Goal: Task Accomplishment & Management: Manage account settings

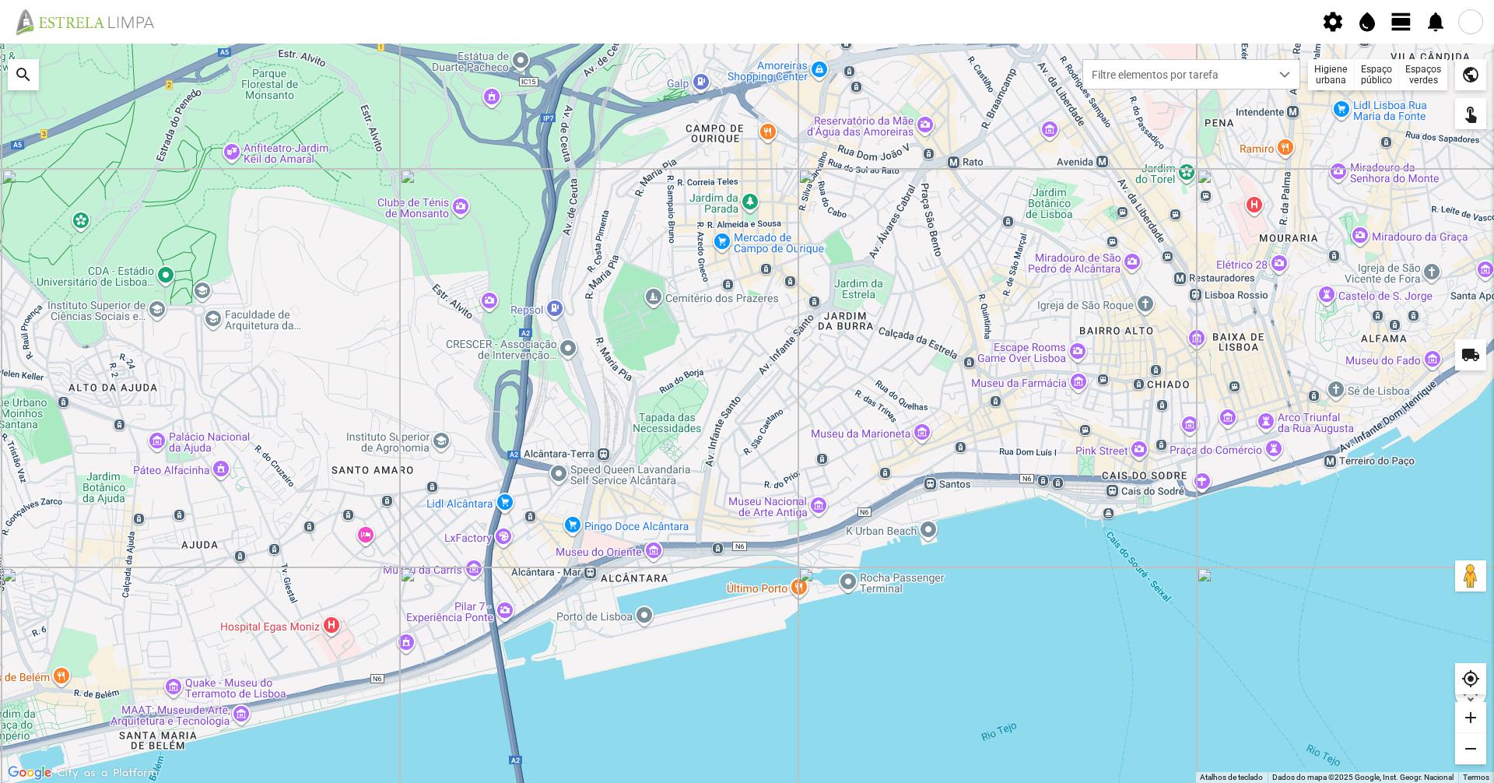
click at [1406, 16] on span "view_day" at bounding box center [1401, 21] width 23 height 23
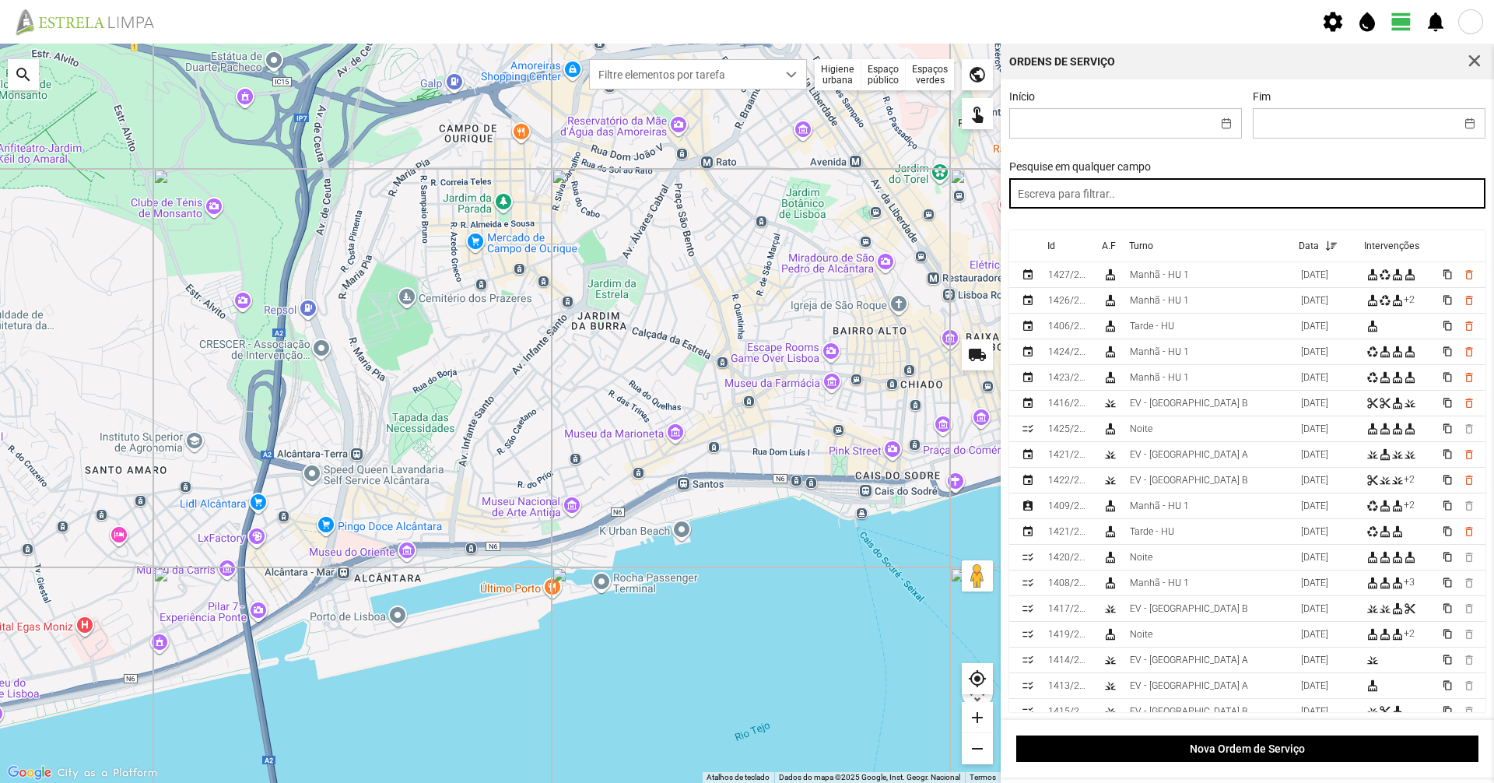
click at [1266, 196] on input "text" at bounding box center [1247, 193] width 477 height 30
type input "manhã"
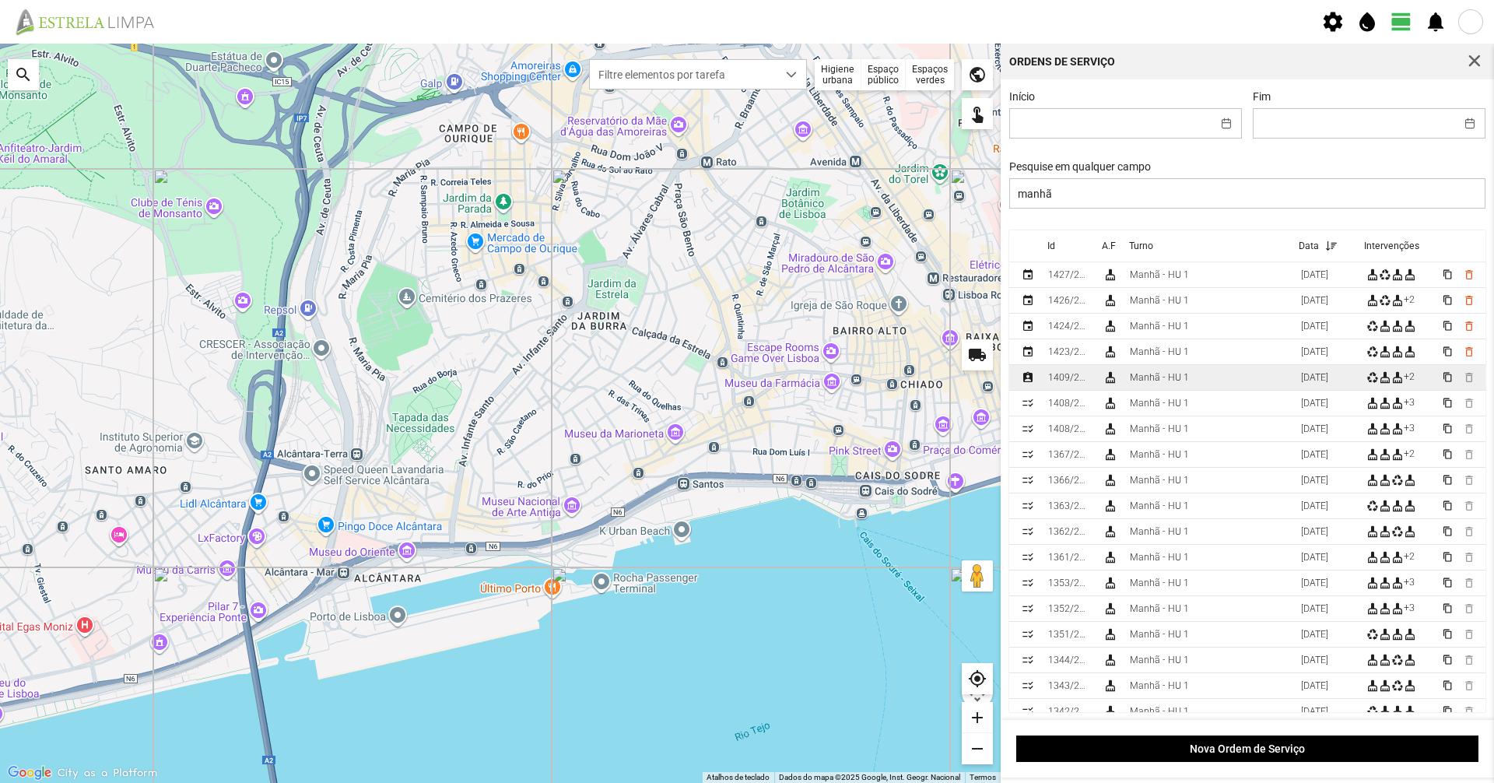
click at [1169, 381] on div "Manhã - HU 1" at bounding box center [1159, 377] width 59 height 11
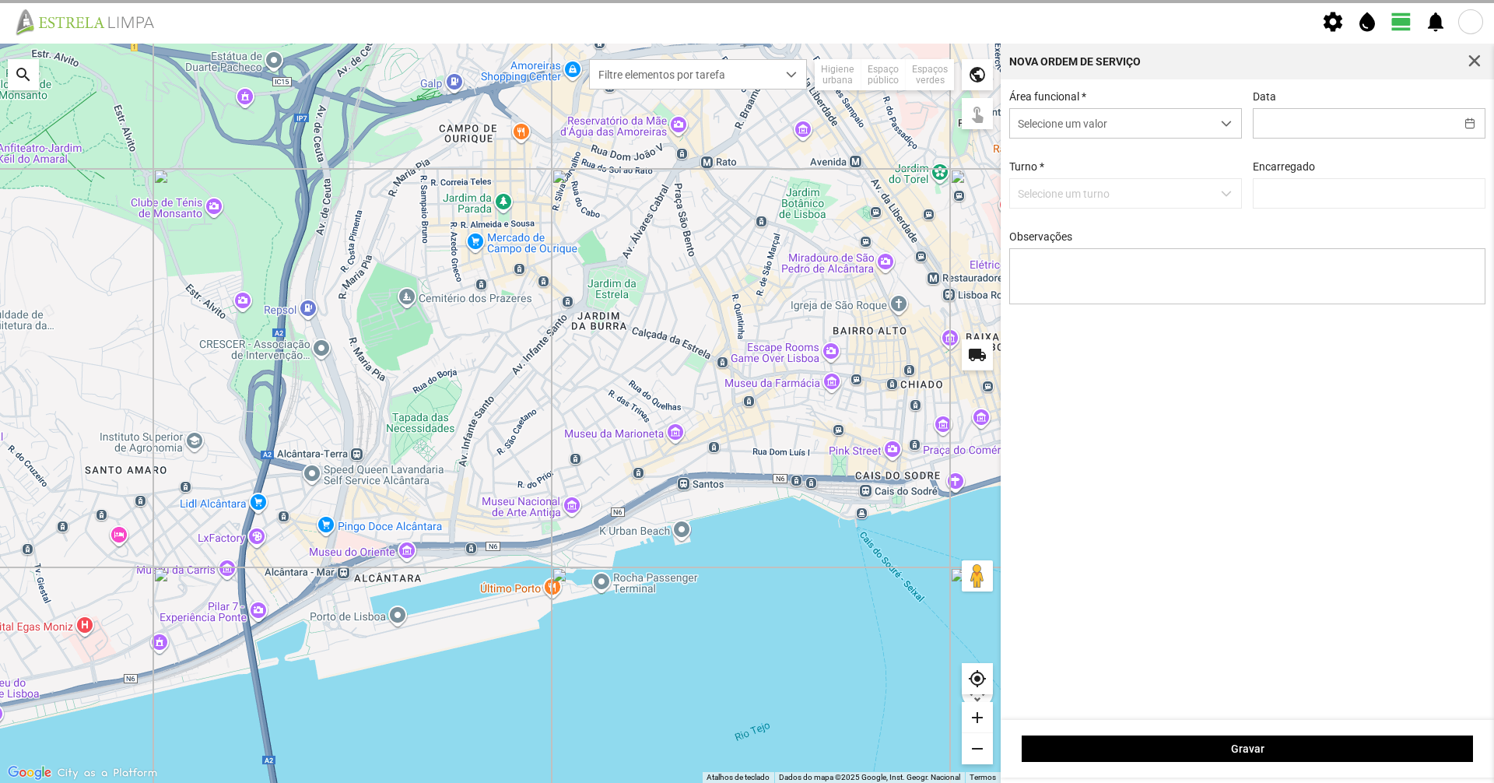
type input "[DATE]"
type textarea "39-BAIXA 50-falta medico tras justificaçao AO SERVIÇO-6-10-17-22-25-36-44-45-47…"
type input "[PERSON_NAME]"
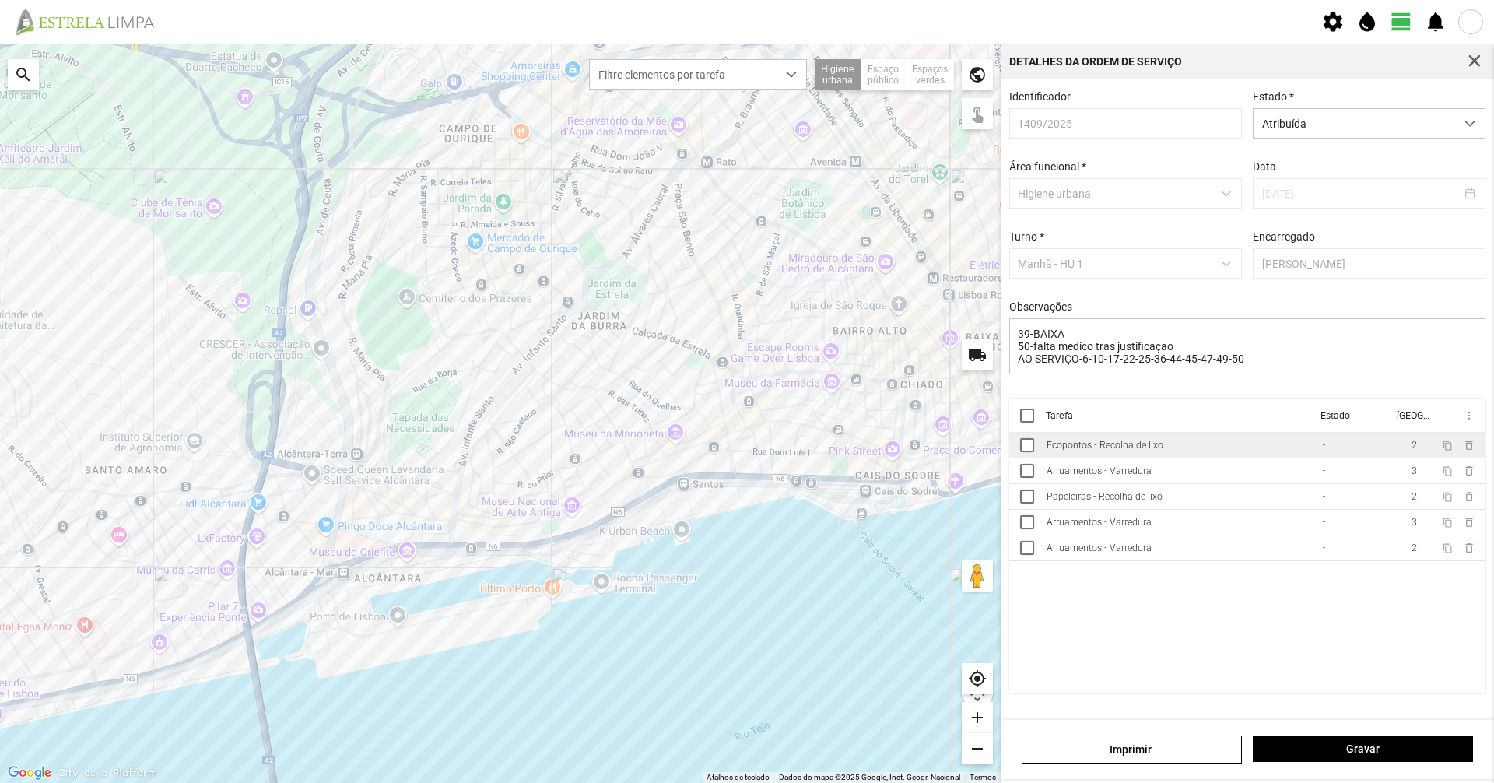
click at [1152, 450] on div "Ecopontos - Recolha de lixo" at bounding box center [1104, 445] width 117 height 11
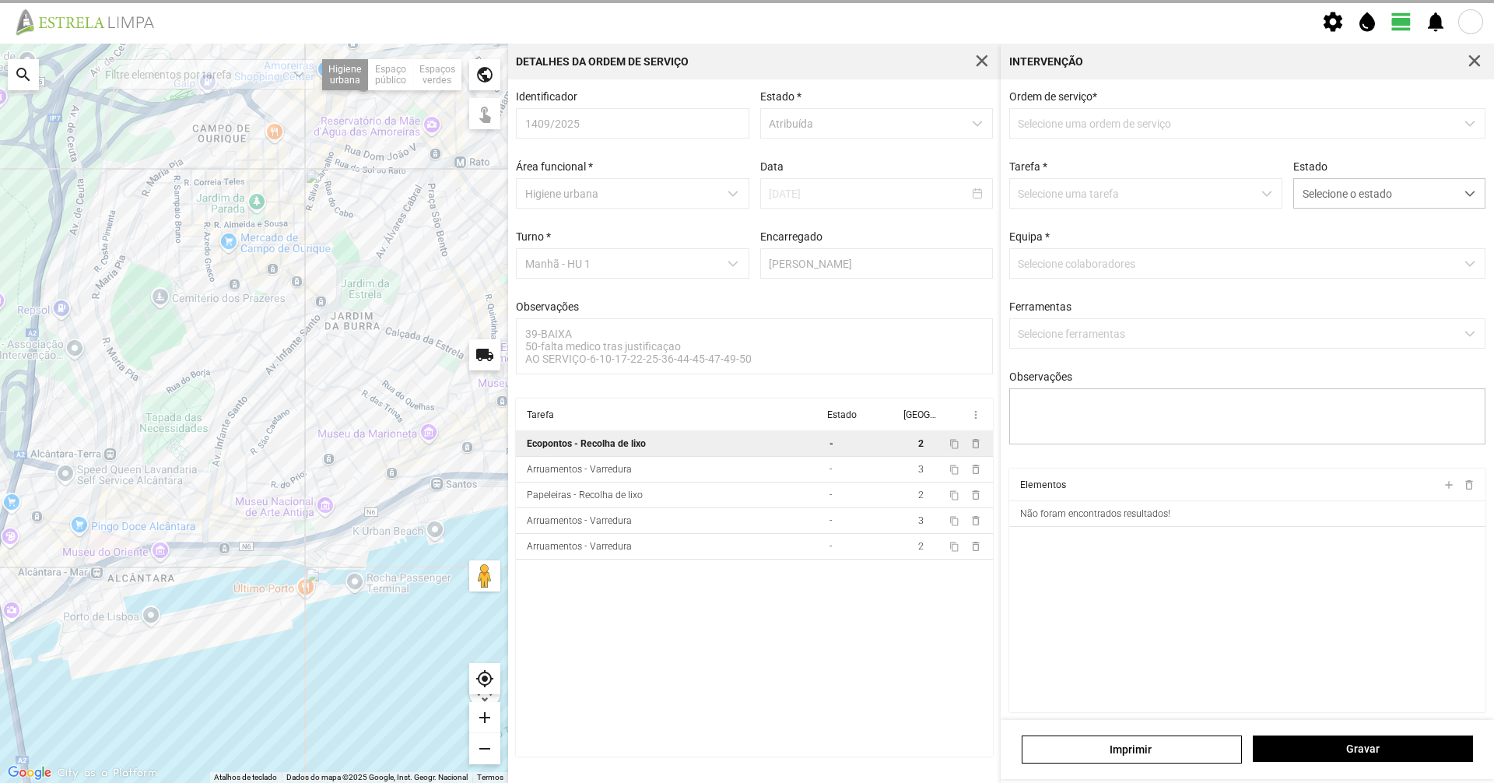
type textarea "CONDUTOR [PERSON_NAME]- AJUDANTE NABAIS"
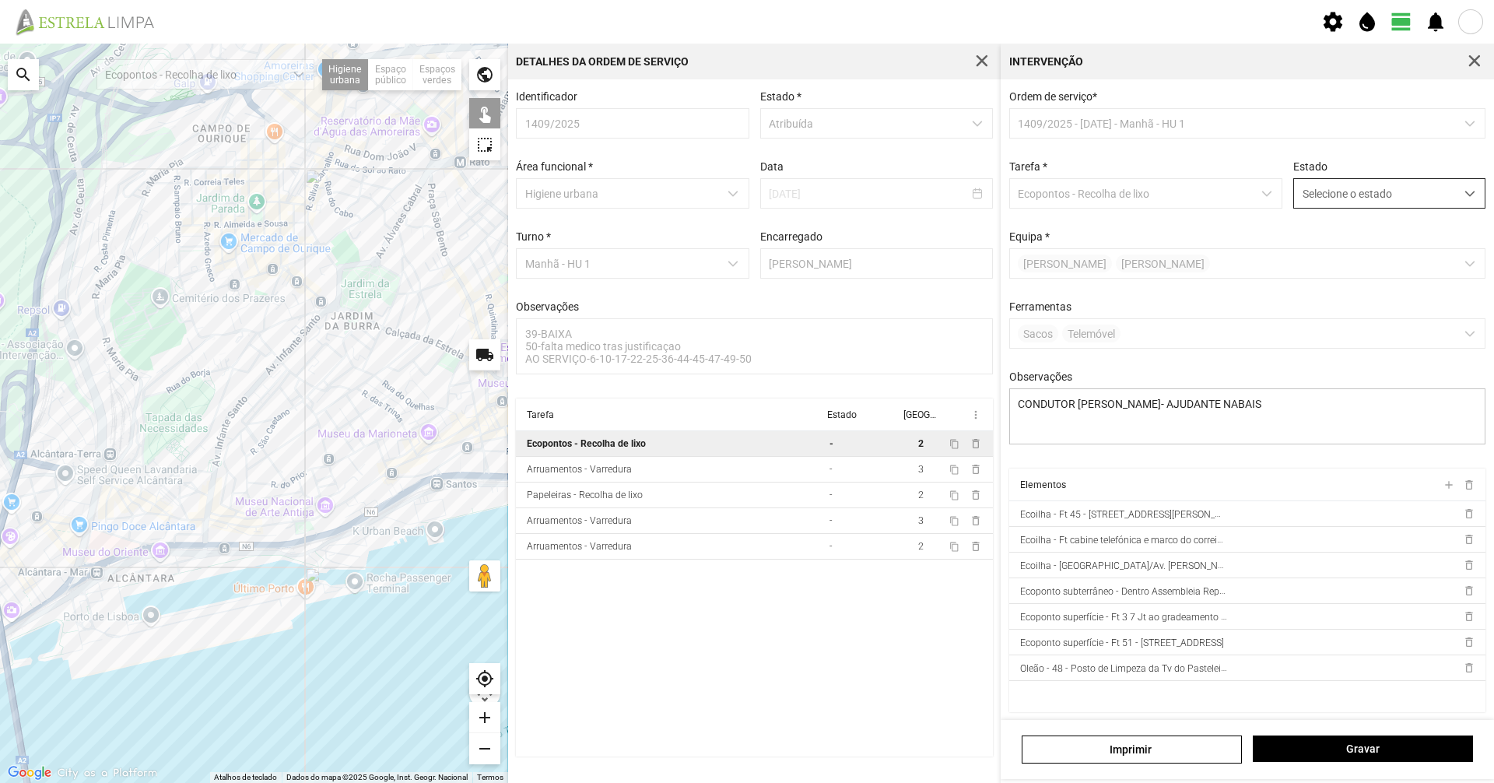
click at [1336, 205] on span "Selecione o estado" at bounding box center [1374, 193] width 161 height 29
click at [1325, 265] on li "Concluída" at bounding box center [1378, 254] width 185 height 29
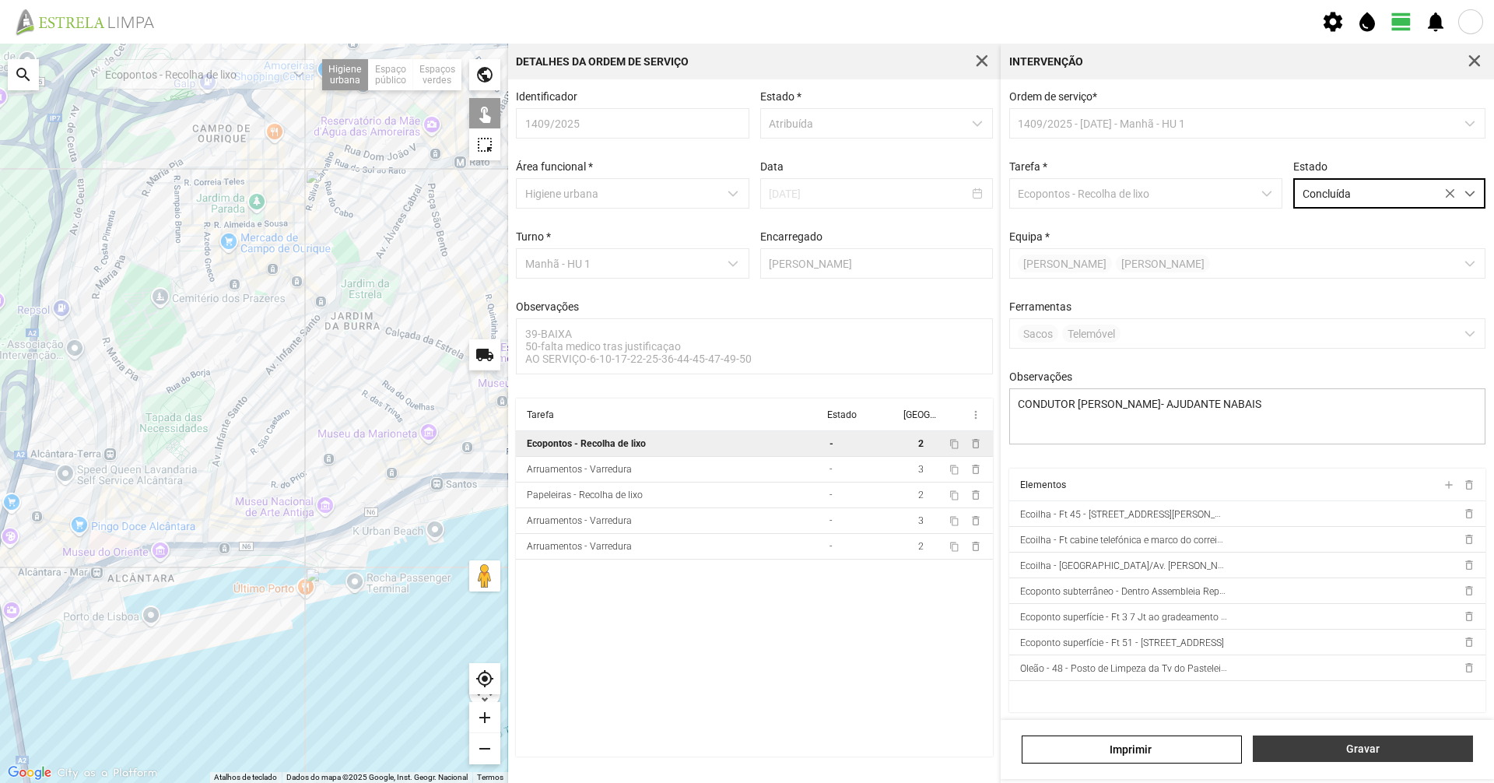
click at [1348, 739] on button "Gravar" at bounding box center [1363, 748] width 220 height 26
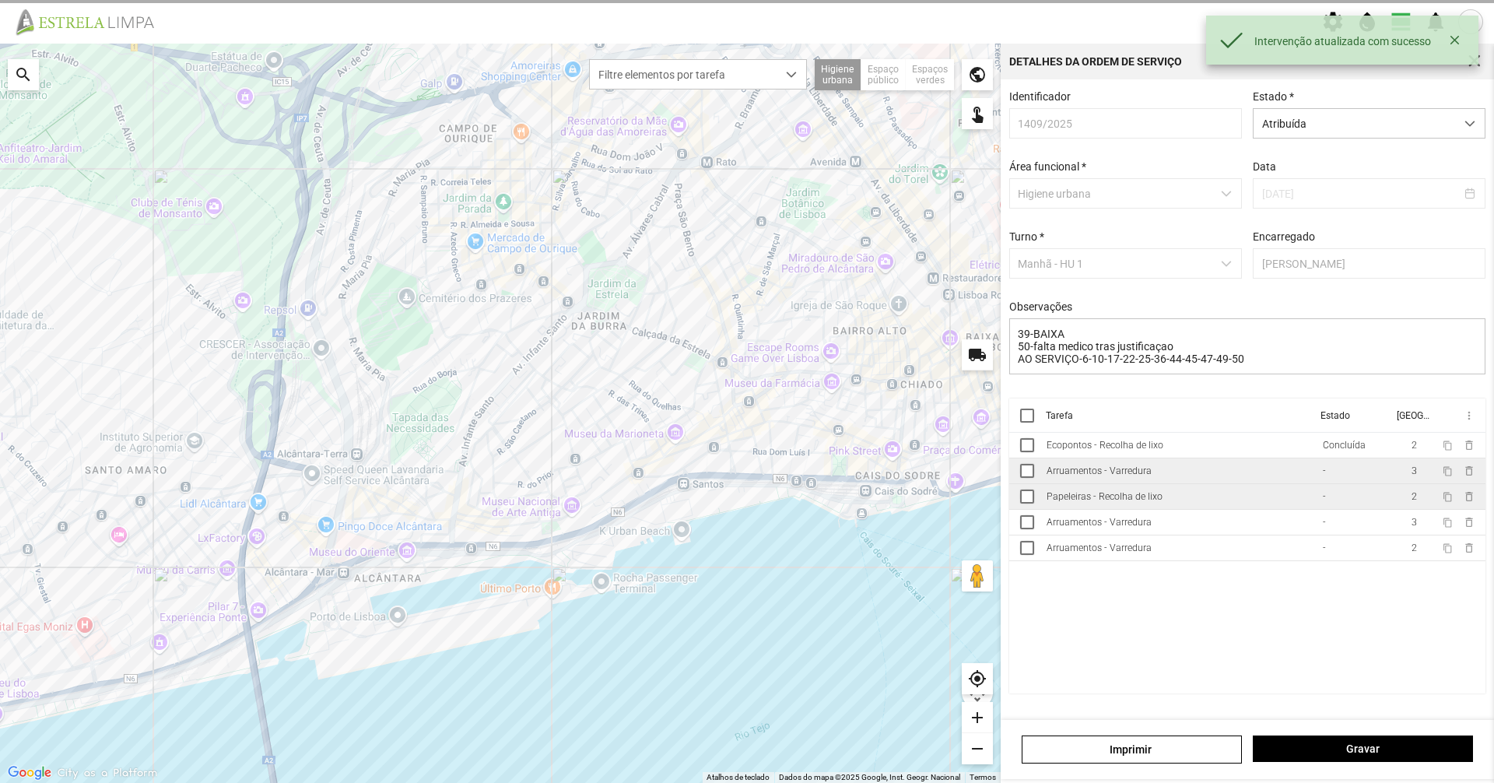
click at [1108, 468] on td "Arruamentos - Varredura" at bounding box center [1178, 471] width 276 height 26
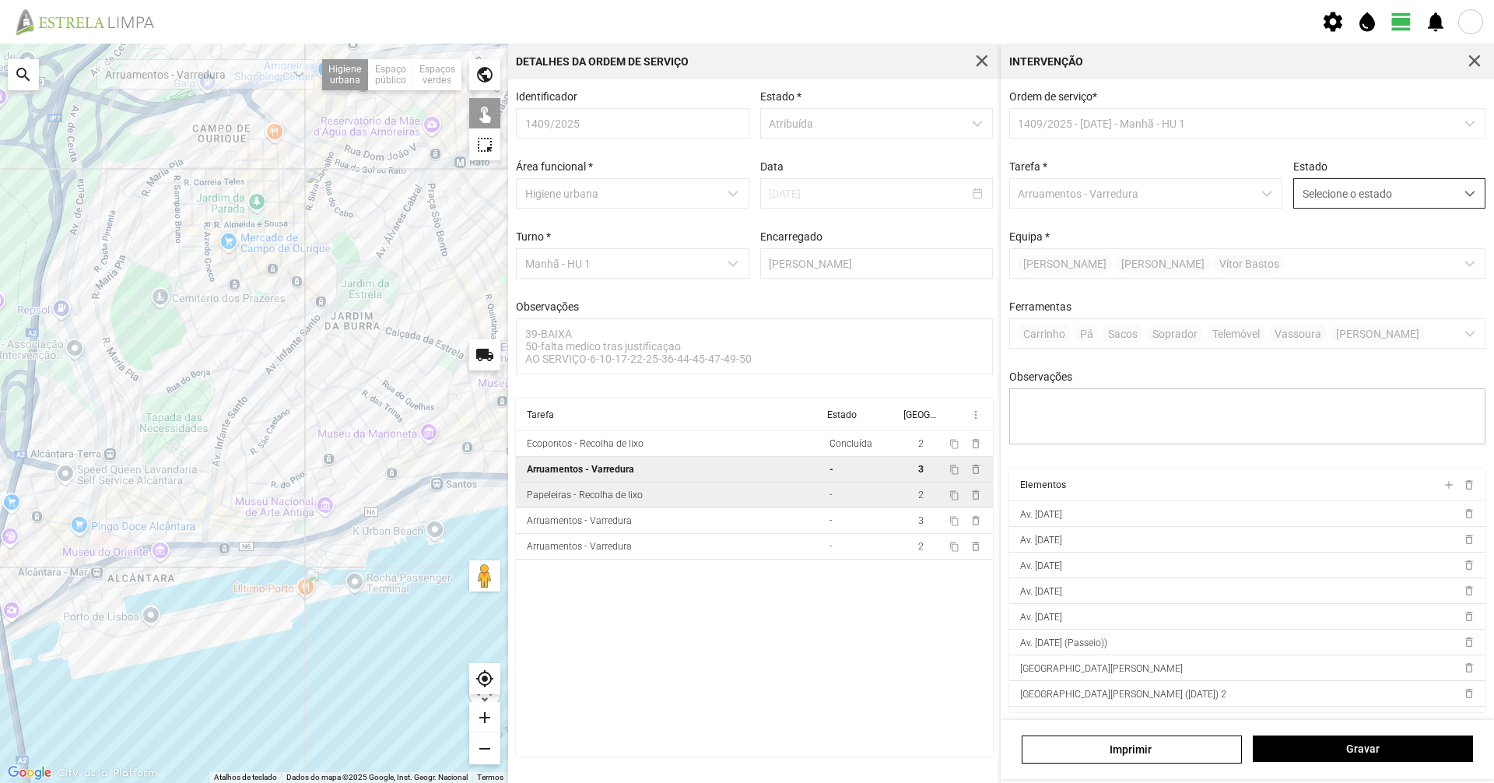
click at [1416, 195] on span "Selecione o estado" at bounding box center [1374, 193] width 161 height 29
click at [1399, 259] on li "Concluída" at bounding box center [1378, 254] width 185 height 29
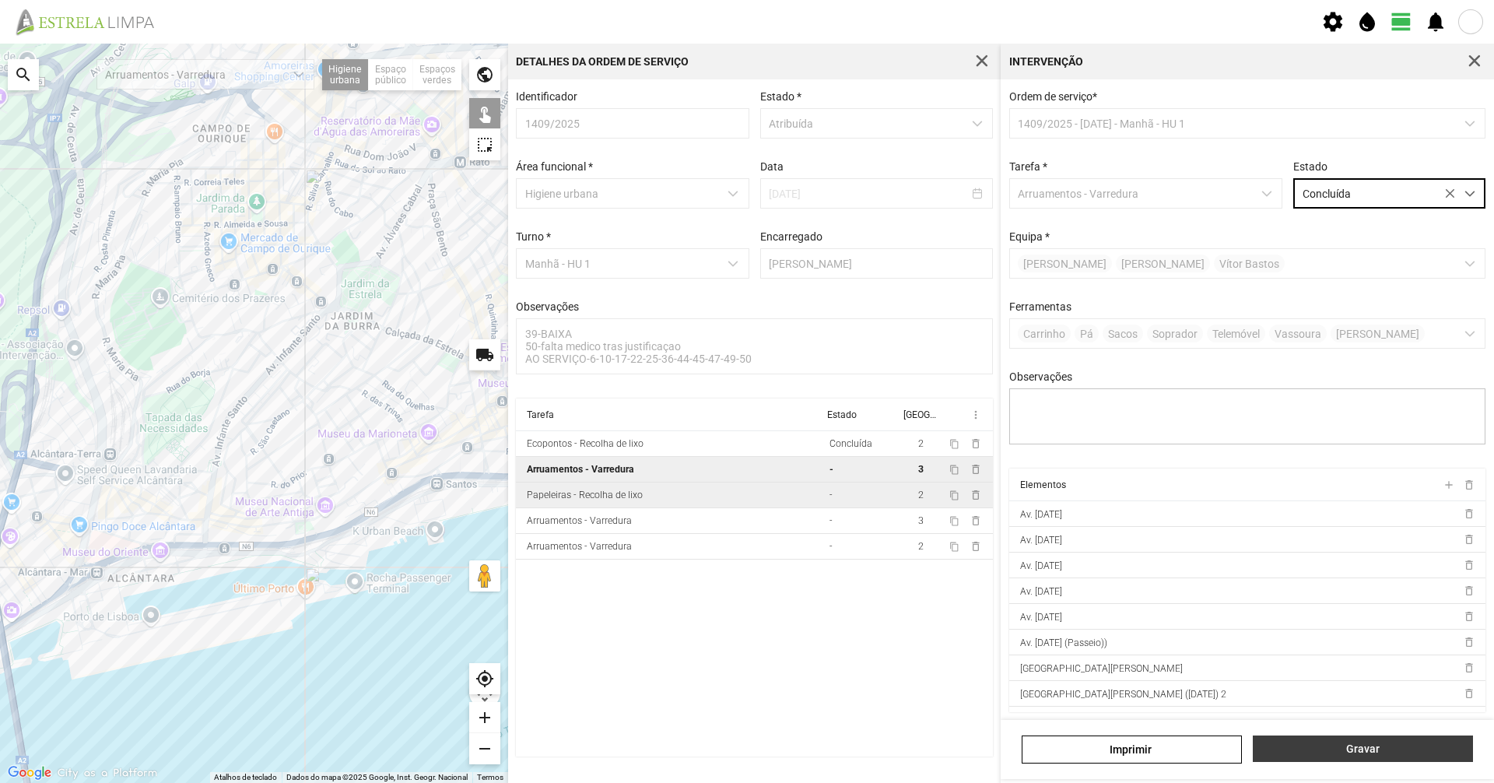
click at [1380, 748] on span "Gravar" at bounding box center [1363, 748] width 204 height 12
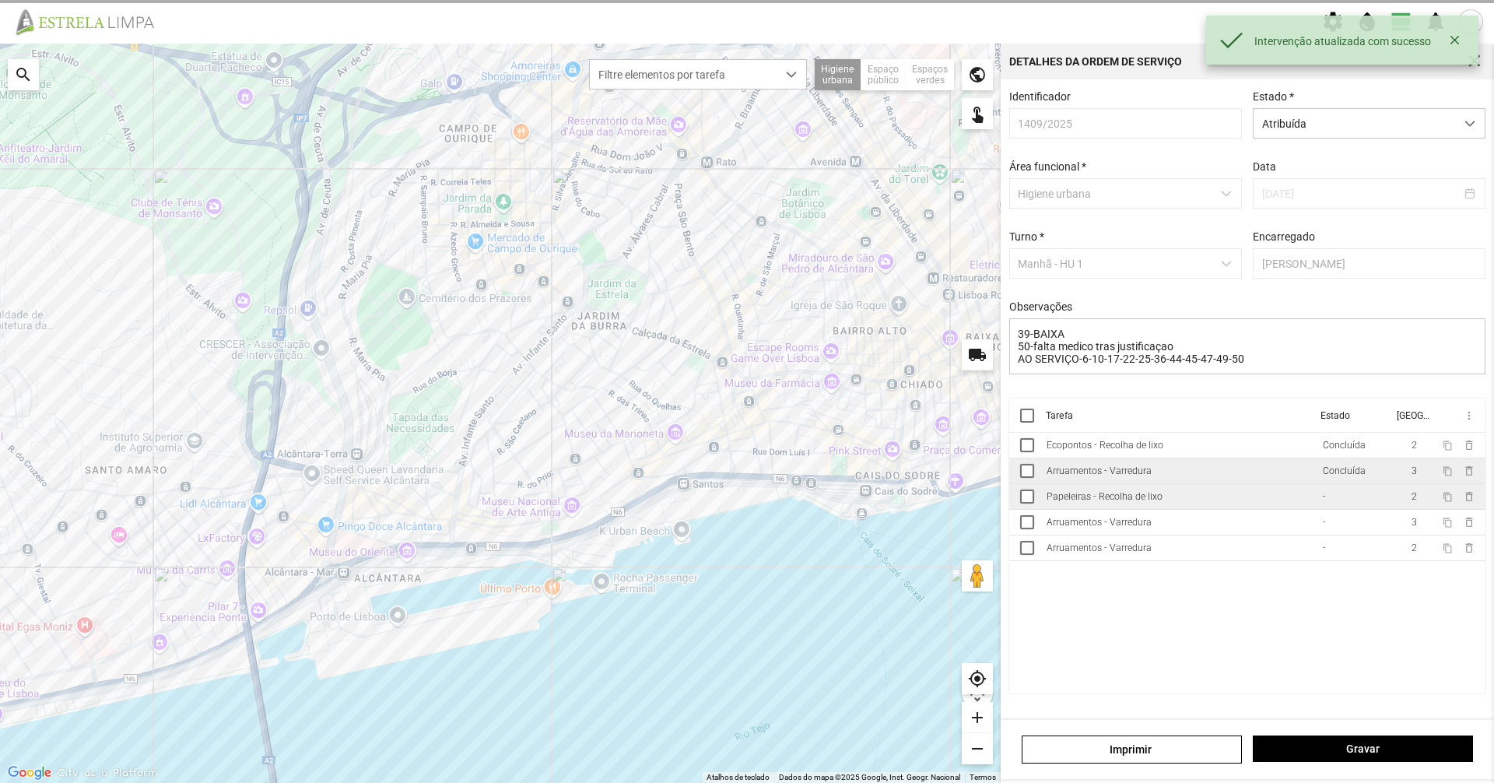
click at [1218, 484] on td "Arruamentos - Varredura" at bounding box center [1178, 471] width 276 height 26
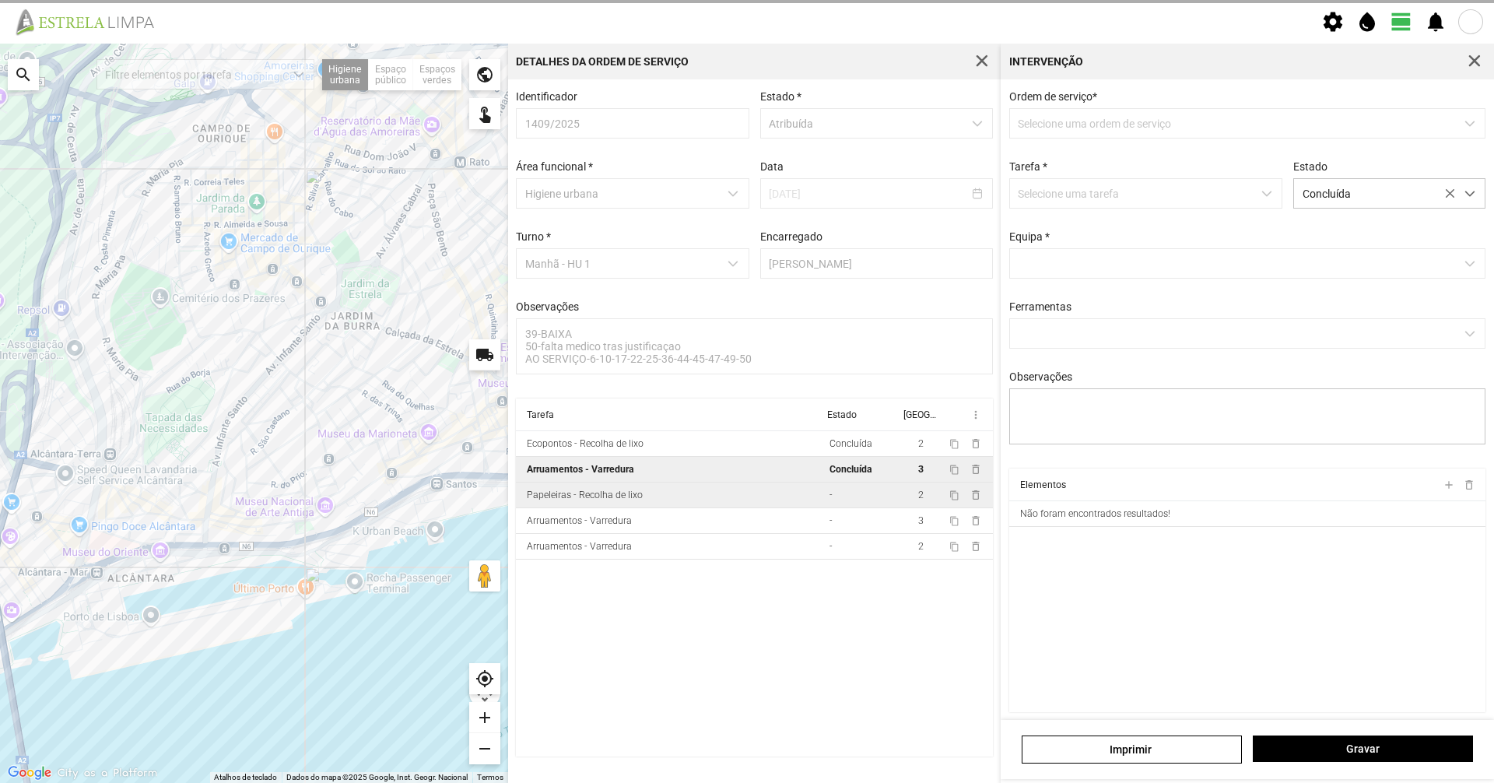
click at [675, 503] on td "Papeleiras - Recolha de lixo" at bounding box center [669, 495] width 307 height 26
type textarea "TAREFA ATRIBUIDA POR DT [PERSON_NAME] CONDUTOR [PERSON_NAME]"
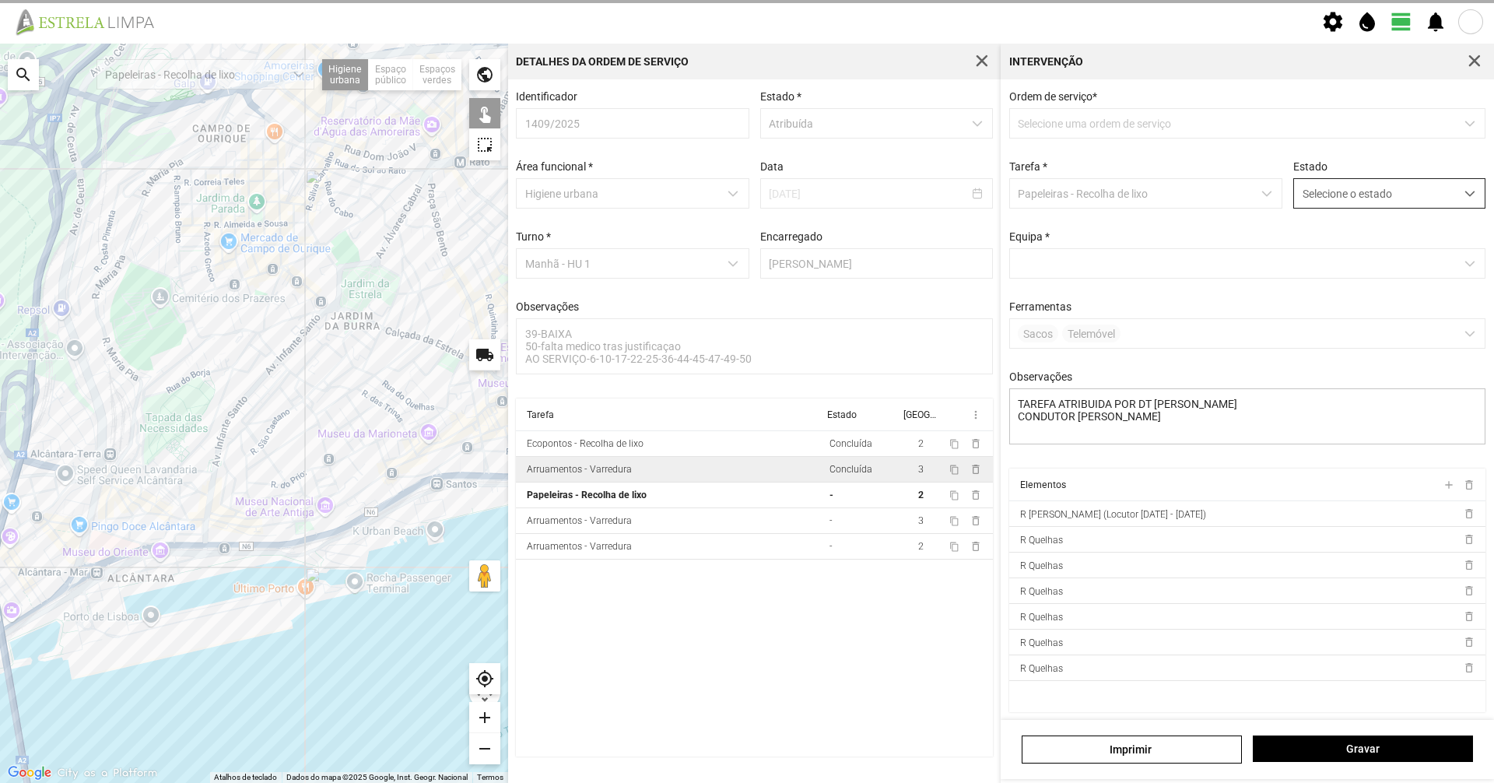
click at [1330, 208] on span "Selecione o estado" at bounding box center [1374, 193] width 161 height 29
click at [1316, 266] on li "Concluída" at bounding box center [1378, 254] width 185 height 29
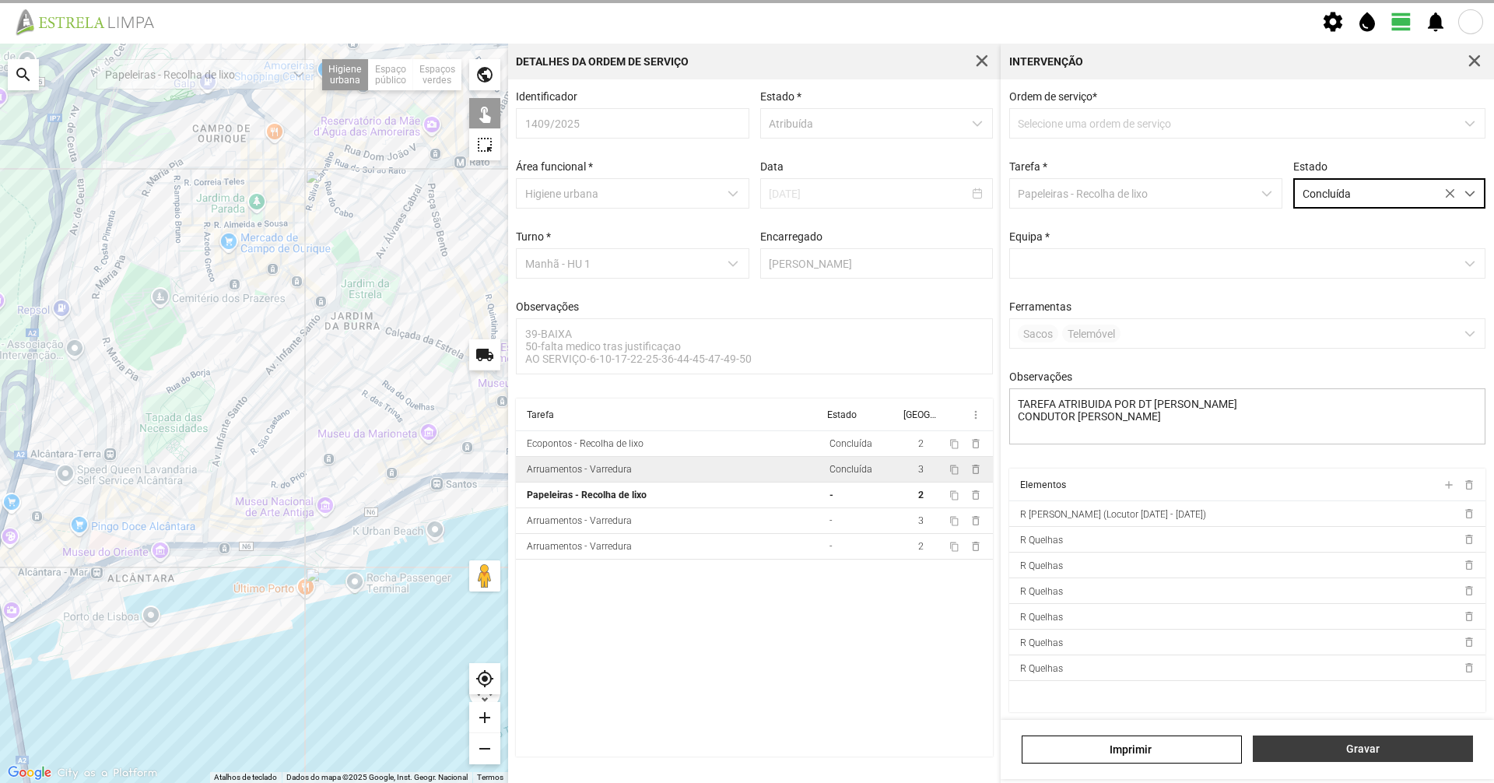
click at [1342, 742] on span "Gravar" at bounding box center [1363, 748] width 204 height 12
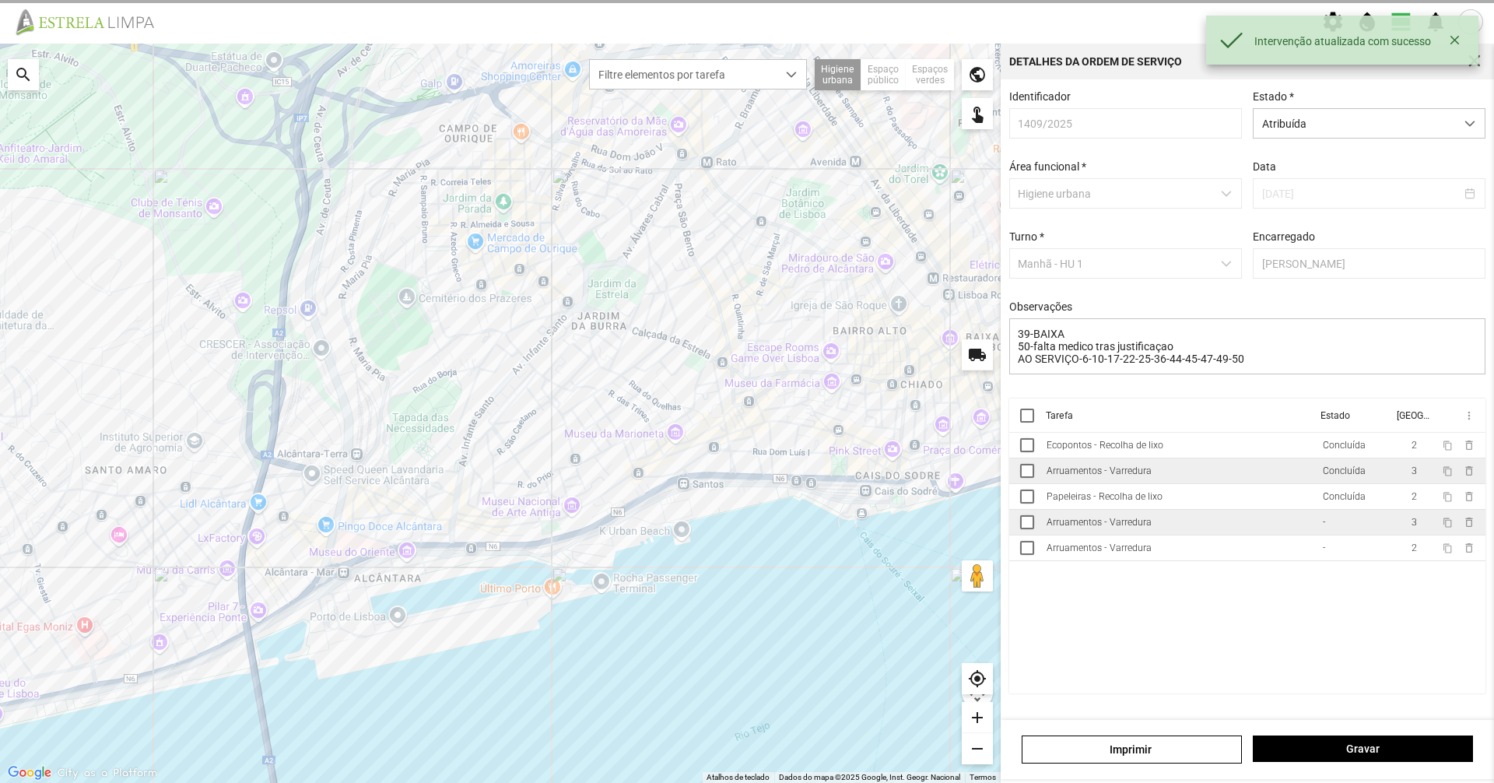
click at [1237, 528] on td "Arruamentos - Varredura" at bounding box center [1178, 523] width 276 height 26
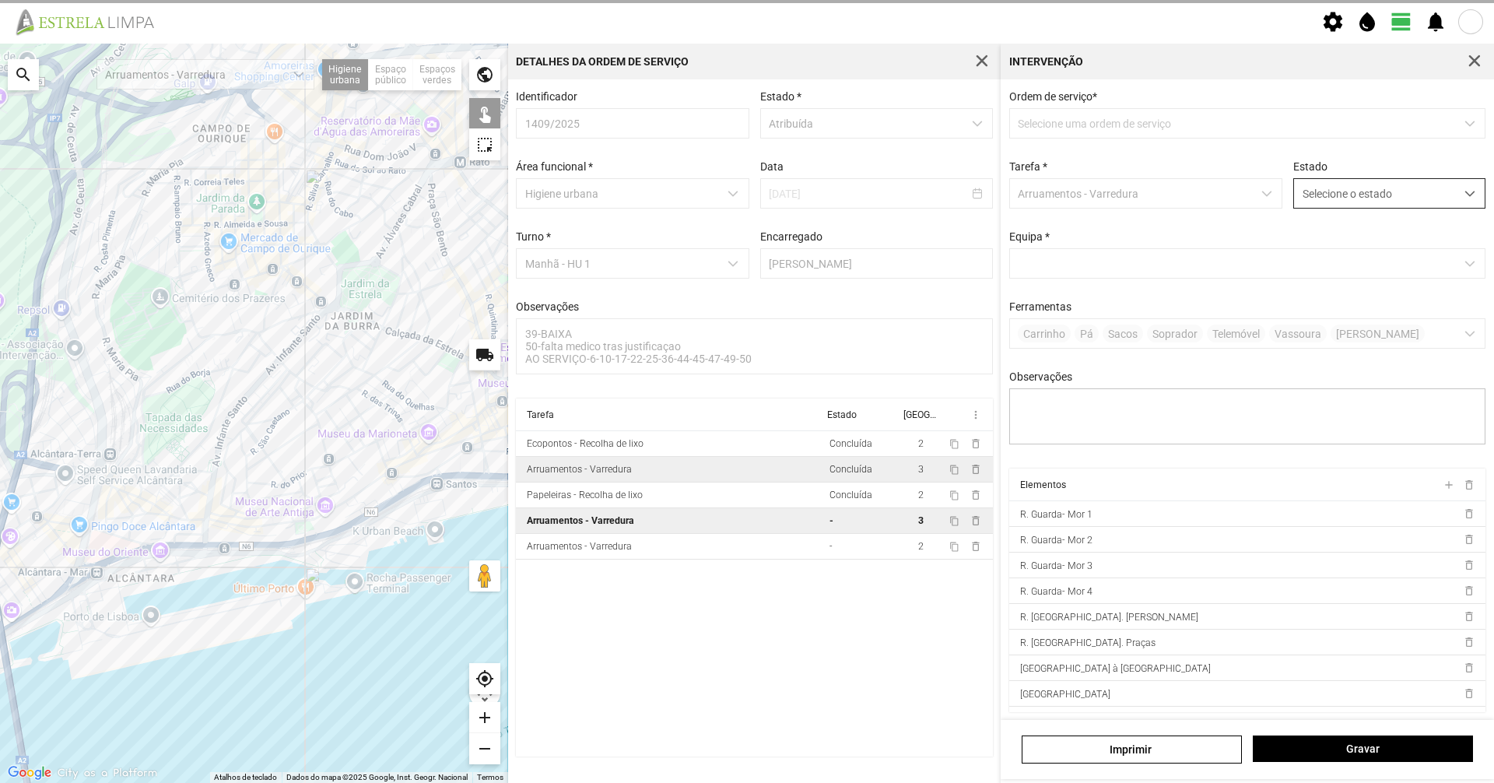
click at [1376, 190] on span "Selecione o estado" at bounding box center [1374, 193] width 161 height 29
click at [1357, 255] on li "Concluída" at bounding box center [1378, 254] width 185 height 29
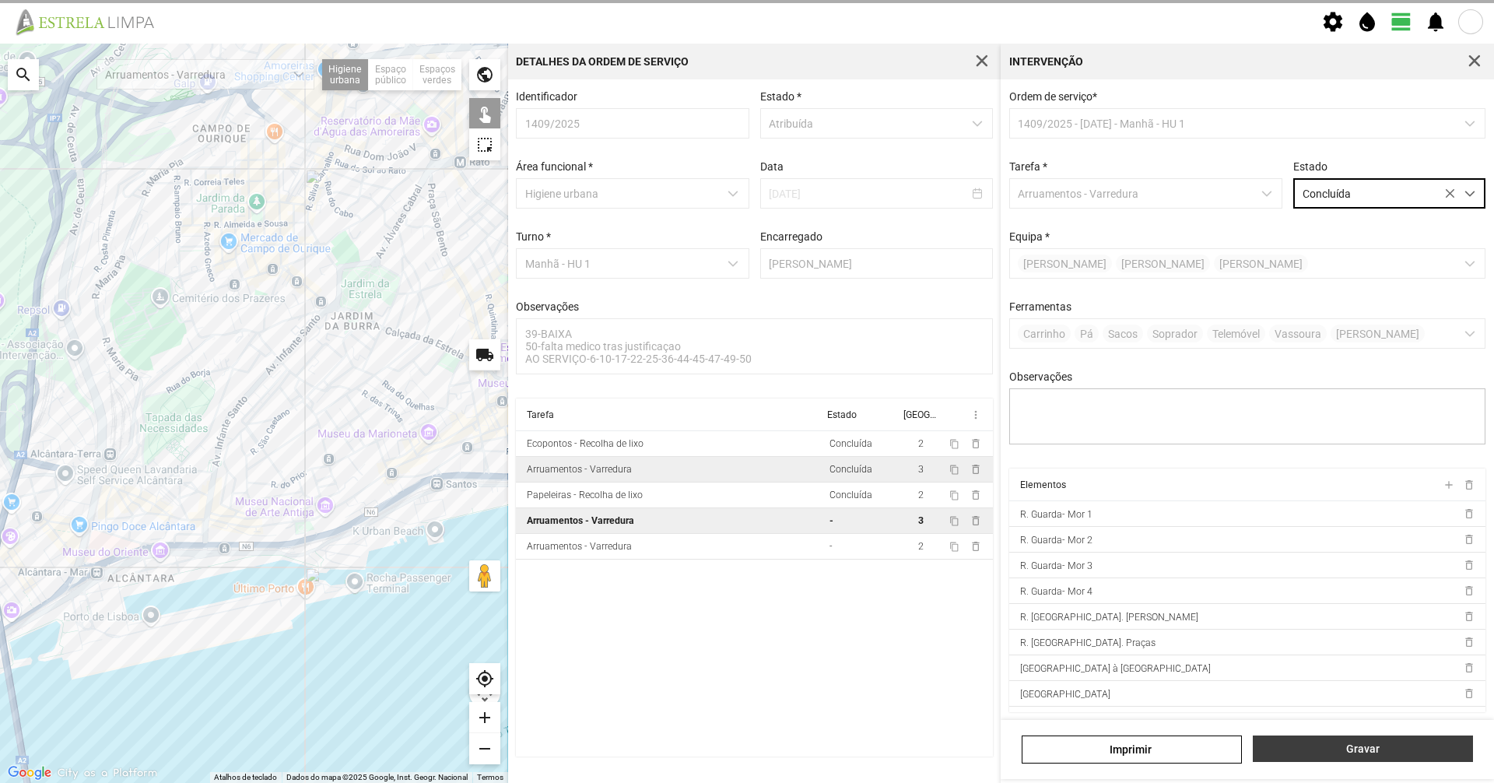
click at [1352, 755] on button "Gravar" at bounding box center [1363, 748] width 220 height 26
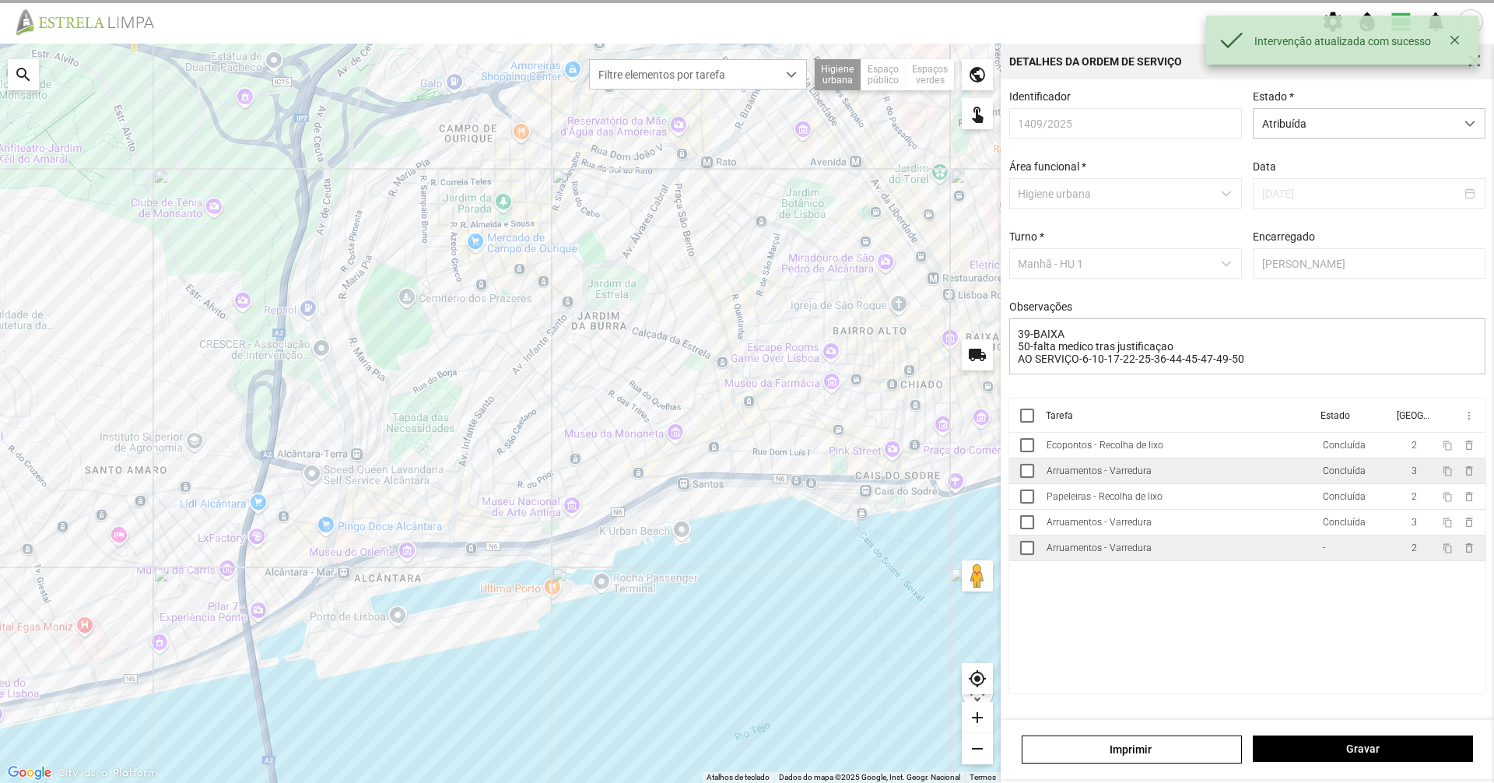
click at [1144, 544] on td "Arruamentos - Varredura" at bounding box center [1178, 548] width 276 height 26
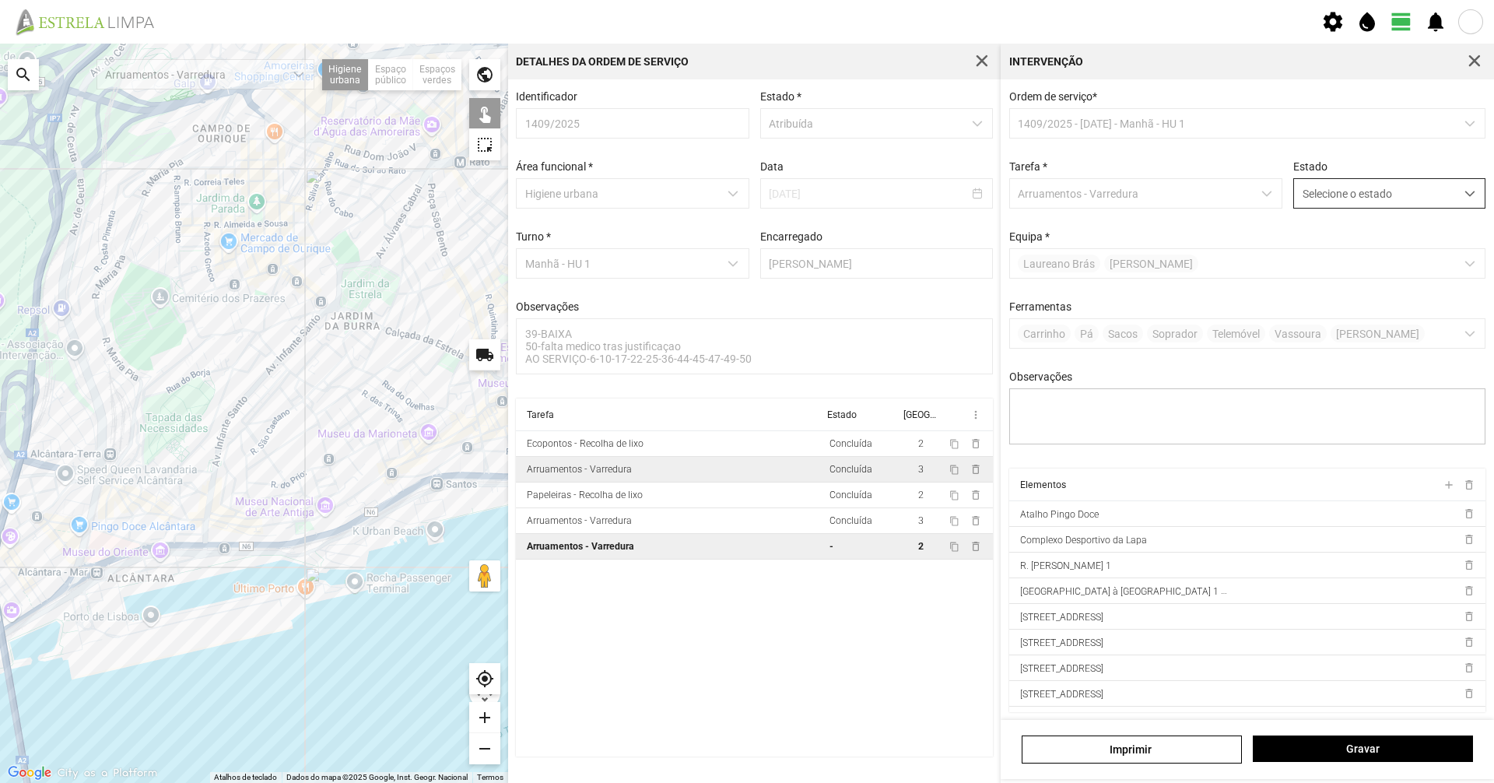
click at [1296, 196] on span "Selecione o estado" at bounding box center [1374, 193] width 161 height 29
click at [1352, 259] on li "Concluída" at bounding box center [1378, 254] width 185 height 29
click at [1344, 747] on span "Gravar" at bounding box center [1363, 748] width 204 height 12
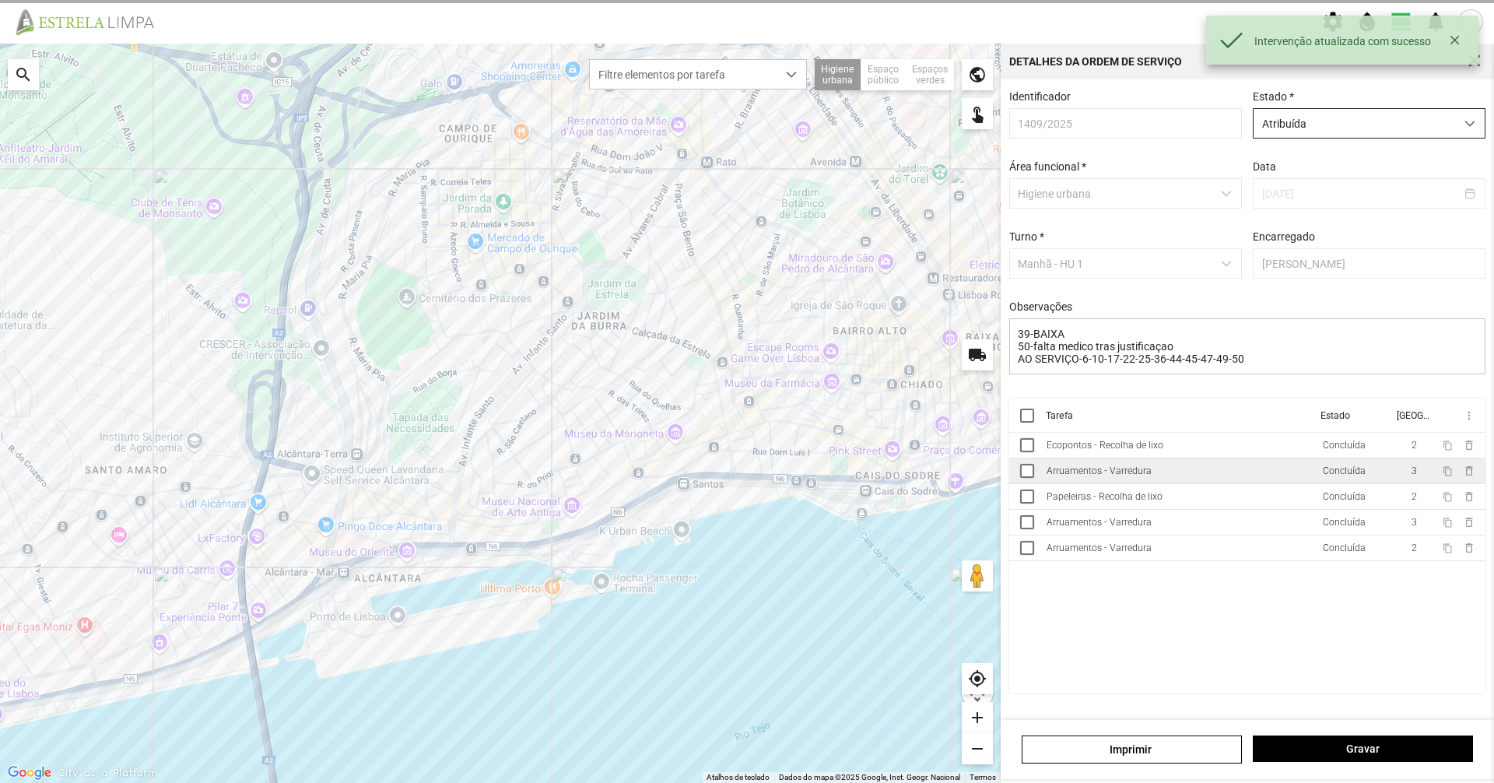
click at [1405, 135] on span "Atribuída" at bounding box center [1354, 123] width 202 height 29
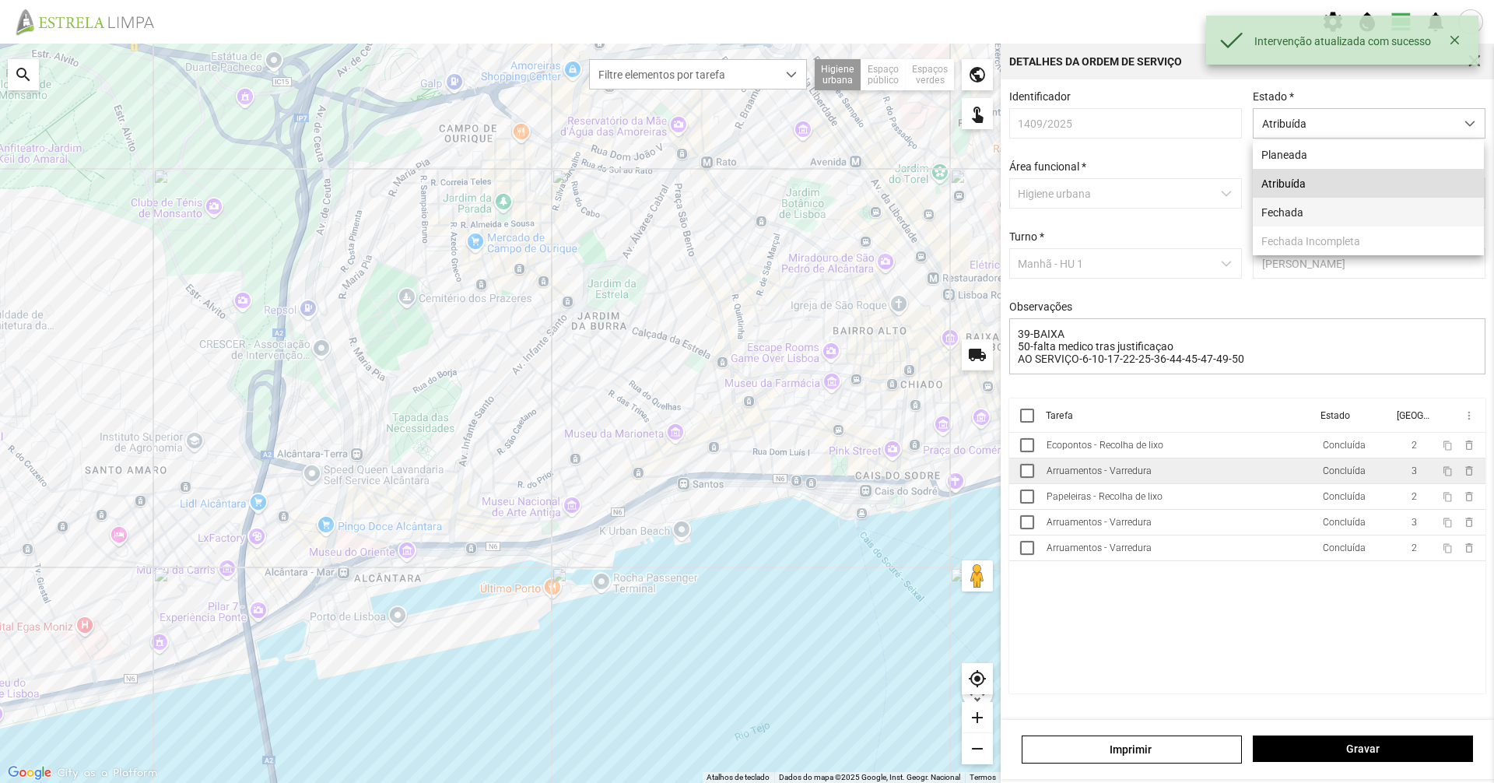
click at [1368, 211] on li "Fechada" at bounding box center [1368, 212] width 231 height 29
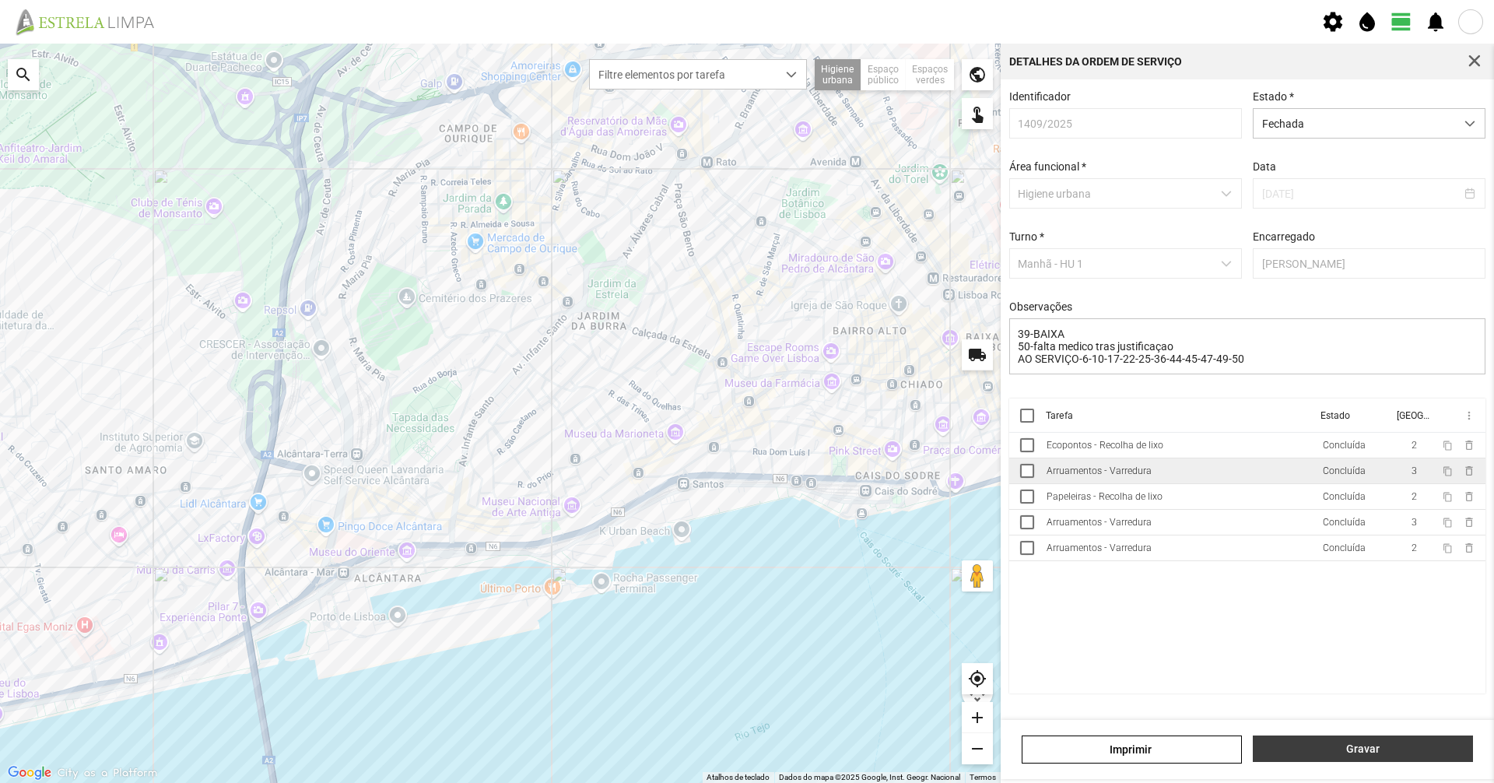
click at [1334, 752] on span "Gravar" at bounding box center [1363, 748] width 204 height 12
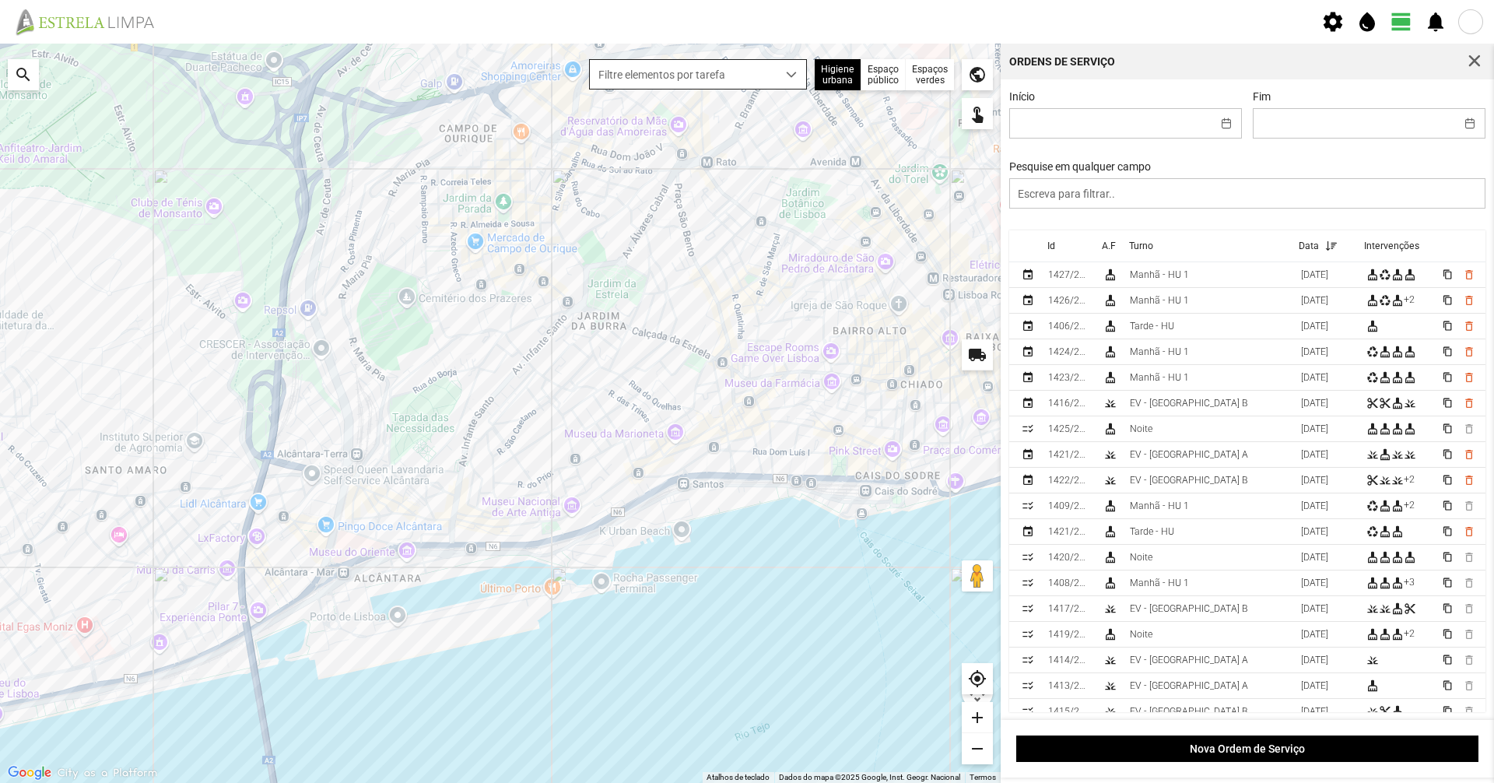
click at [748, 70] on span "Filtre elementos por tarefa" at bounding box center [683, 74] width 187 height 29
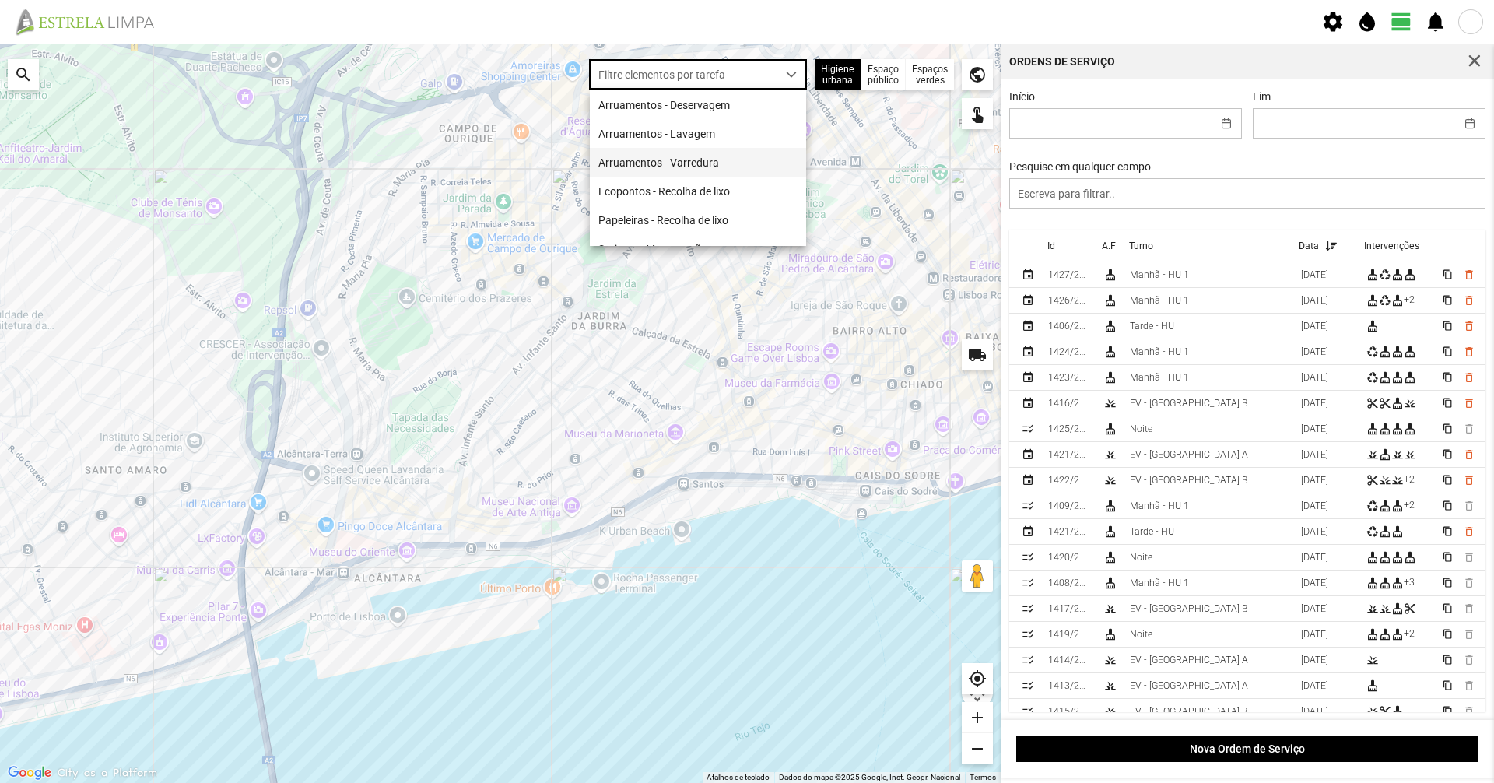
click at [720, 158] on li "Arruamentos - Varredura" at bounding box center [698, 162] width 216 height 29
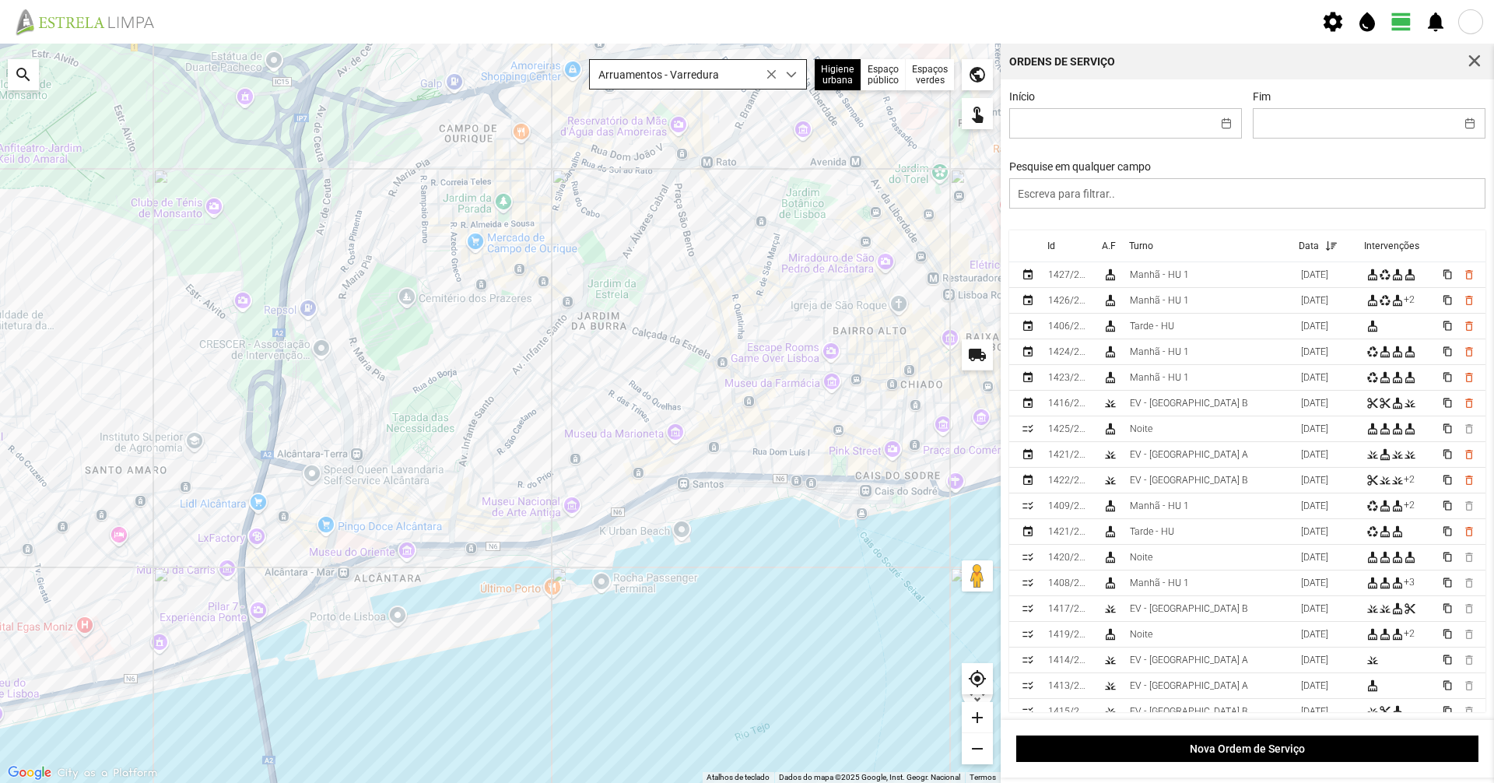
click at [692, 68] on span "Arruamentos - Varredura" at bounding box center [683, 74] width 187 height 29
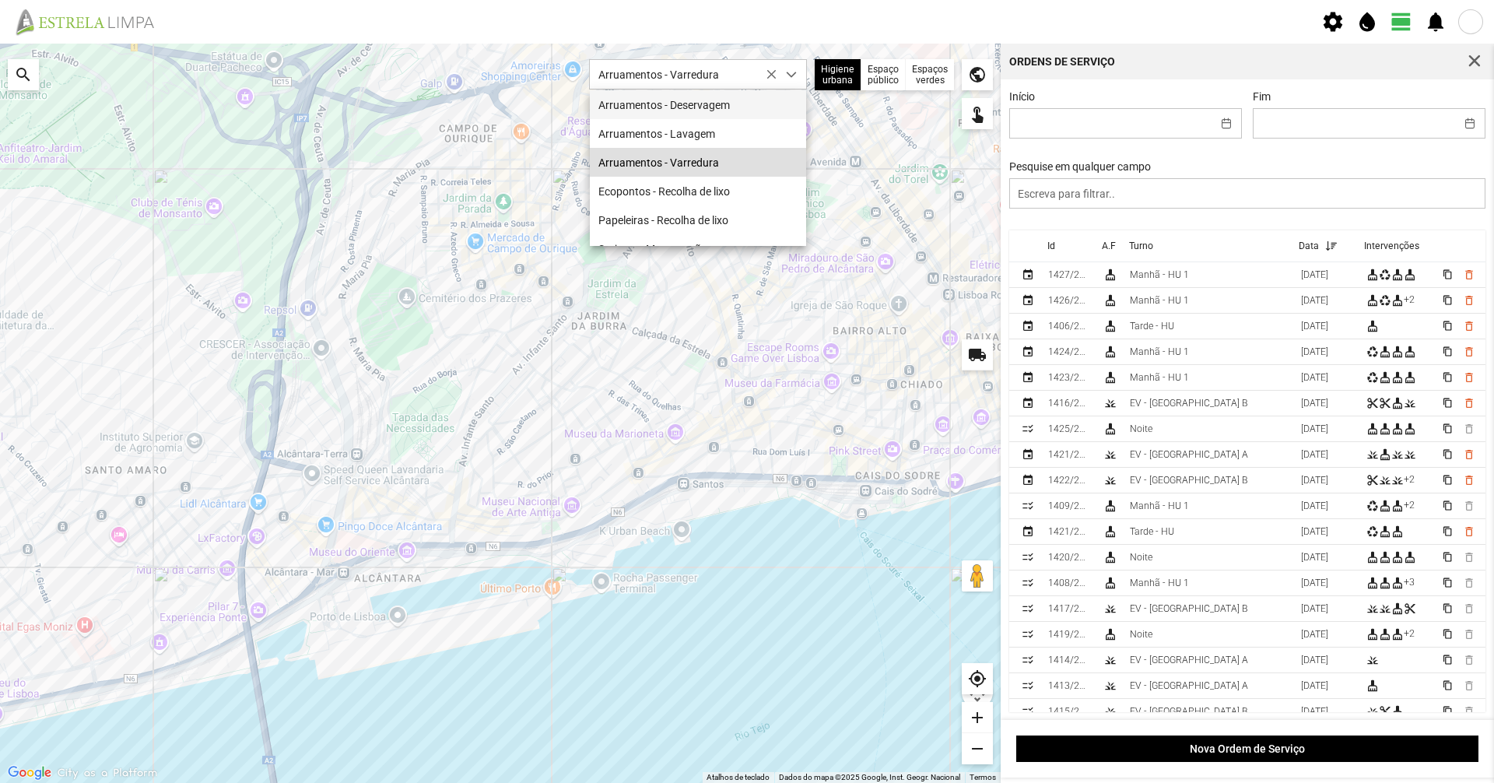
click at [702, 114] on li "Arruamentos - Deservagem" at bounding box center [698, 104] width 216 height 29
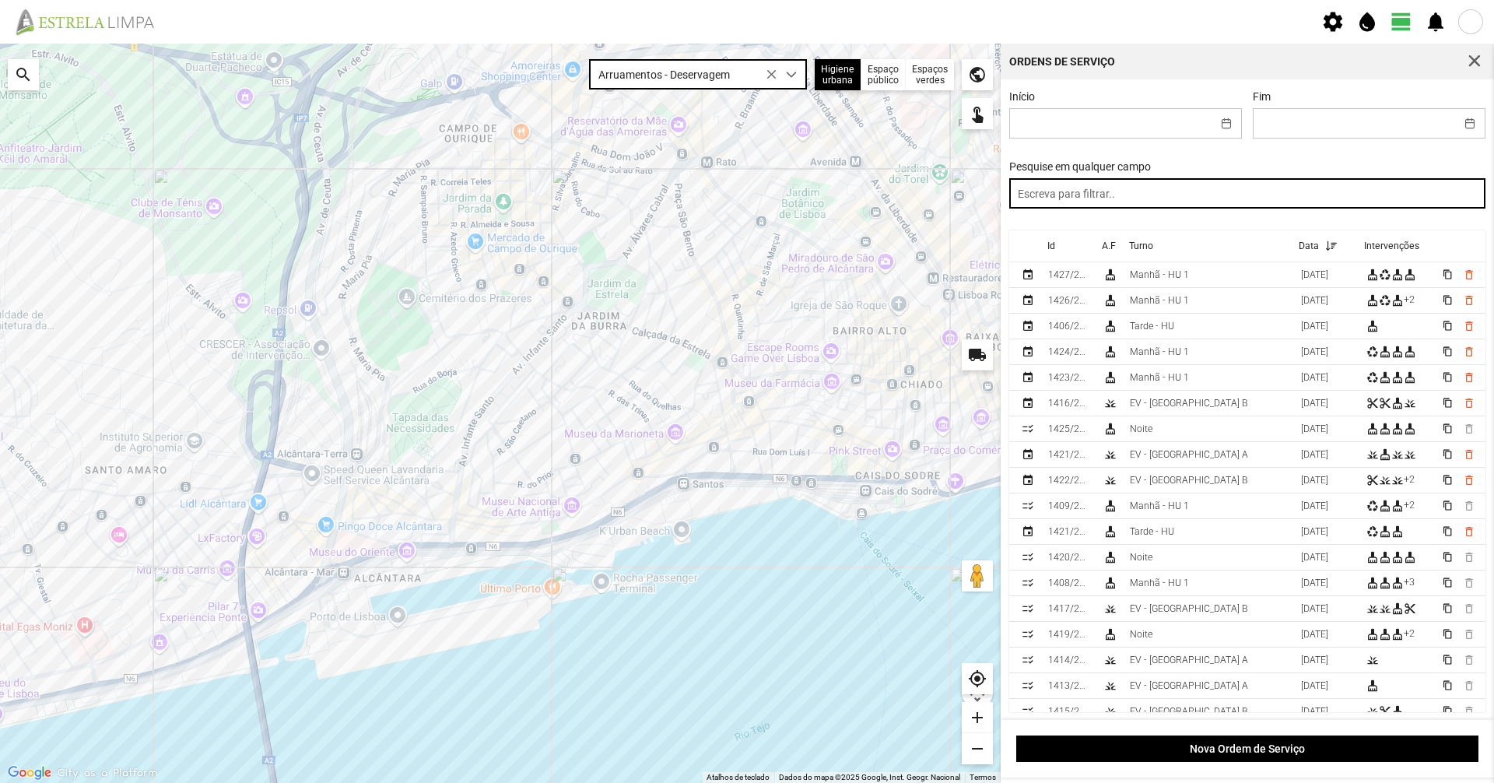
click at [1096, 195] on input "text" at bounding box center [1247, 193] width 477 height 30
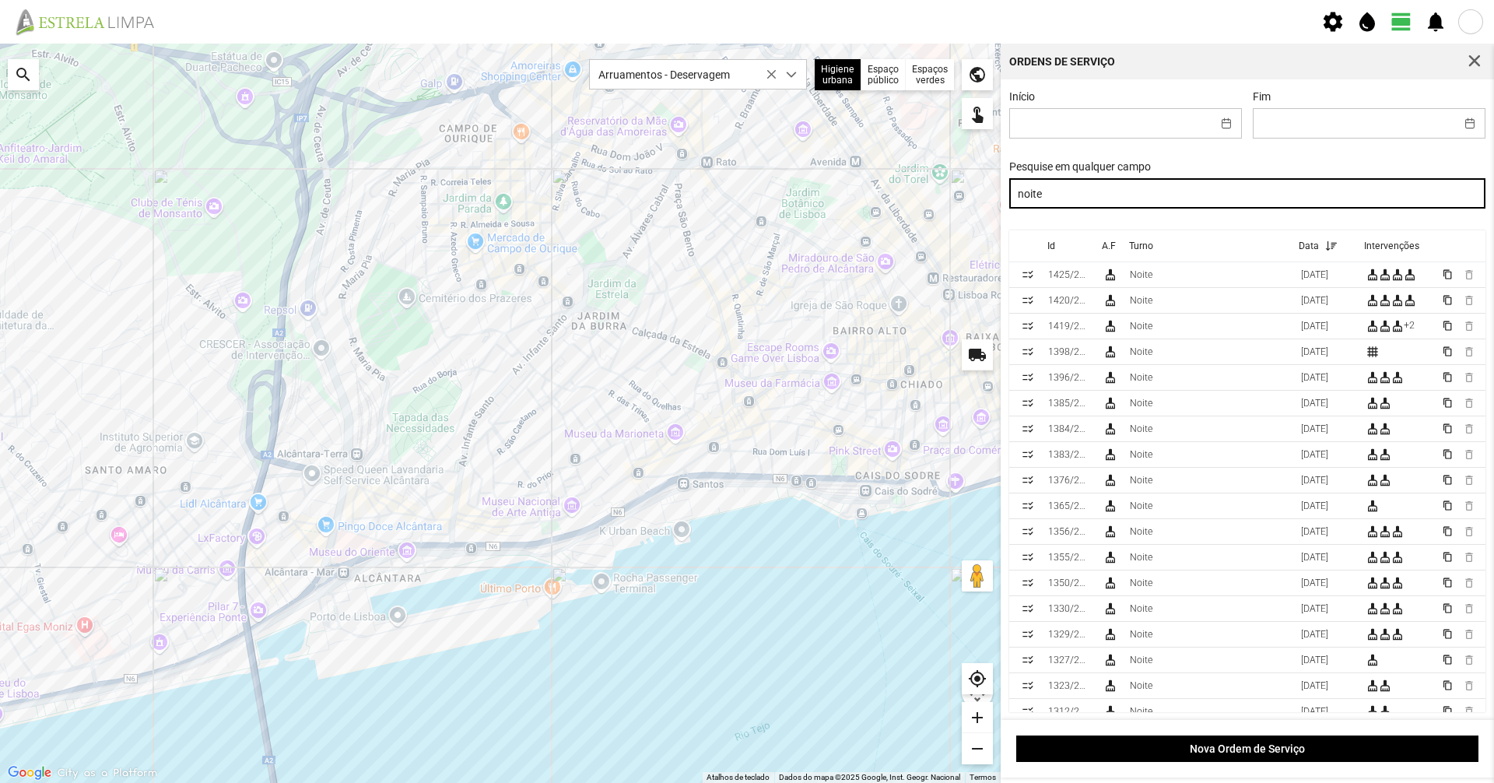
drag, startPoint x: 1092, startPoint y: 197, endPoint x: 915, endPoint y: 184, distance: 177.1
click at [915, 184] on div "Para navegar no mapa com gestos de toque, toque duas vezes sem soltar no mapa e…" at bounding box center [747, 413] width 1494 height 739
drag, startPoint x: 1105, startPoint y: 205, endPoint x: 794, endPoint y: 201, distance: 311.2
click at [794, 201] on div "Para navegar no mapa com gestos de toque, toque duas vezes sem soltar no mapa e…" at bounding box center [747, 413] width 1494 height 739
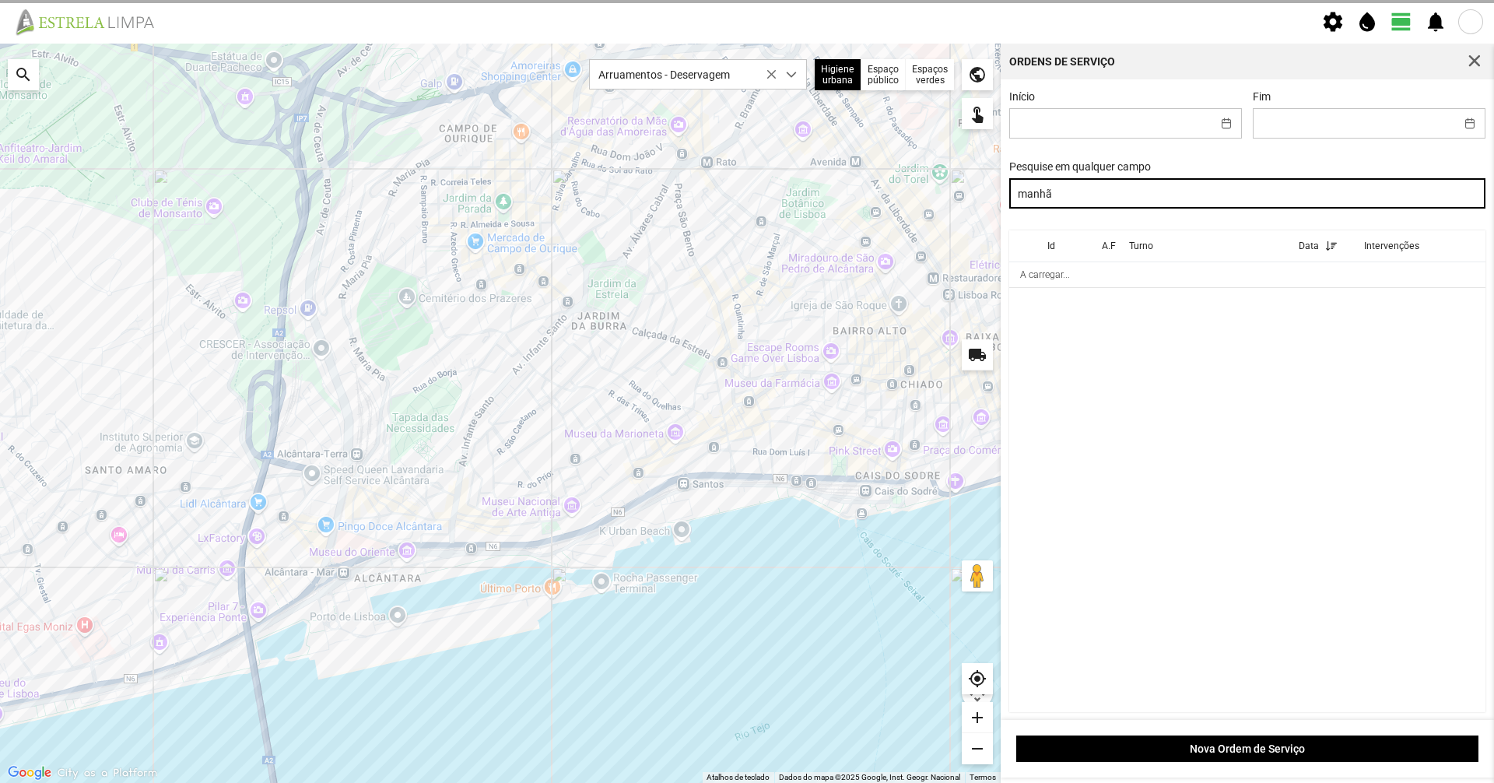
type input "manhã"
